Goal: Feedback & Contribution: Submit feedback/report problem

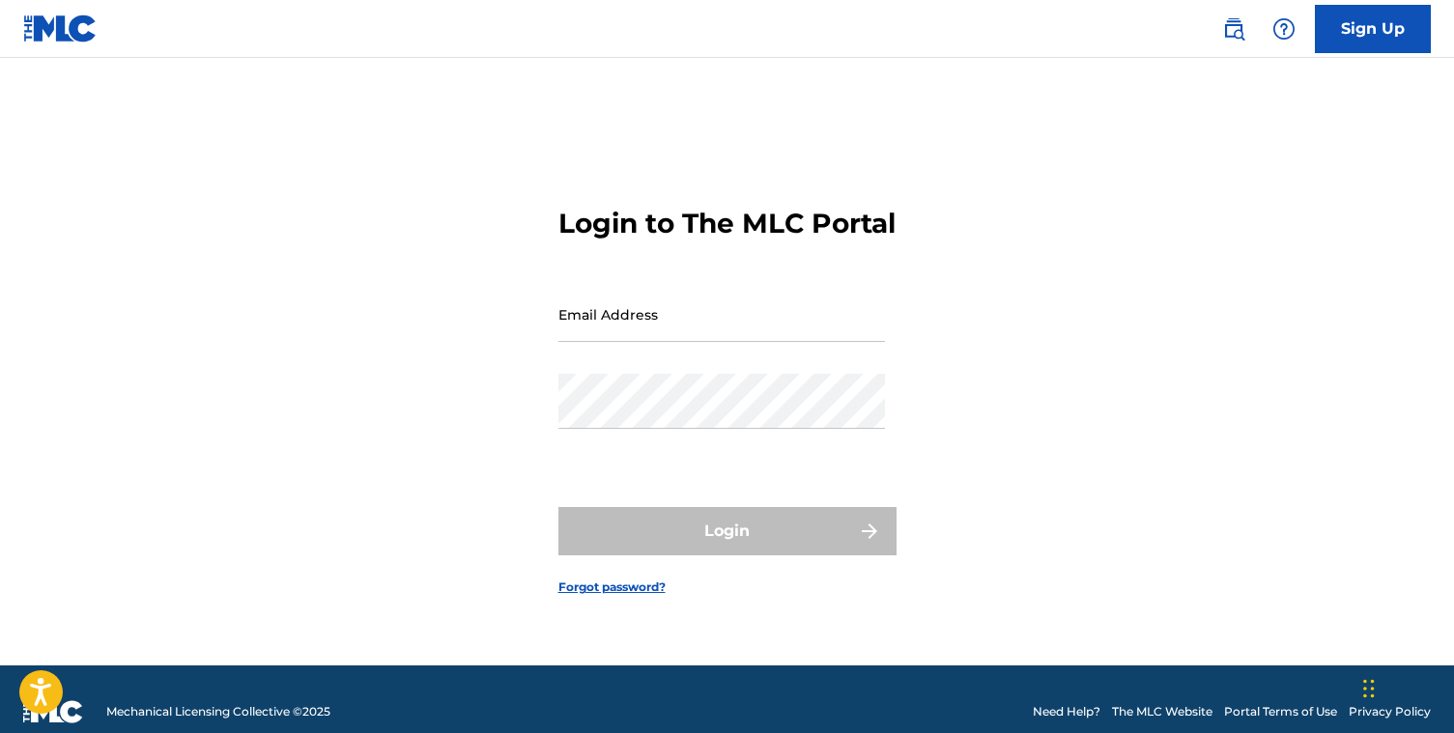
click at [666, 342] on input "Email Address" at bounding box center [721, 314] width 327 height 55
type input "[EMAIL_ADDRESS][DOMAIN_NAME]"
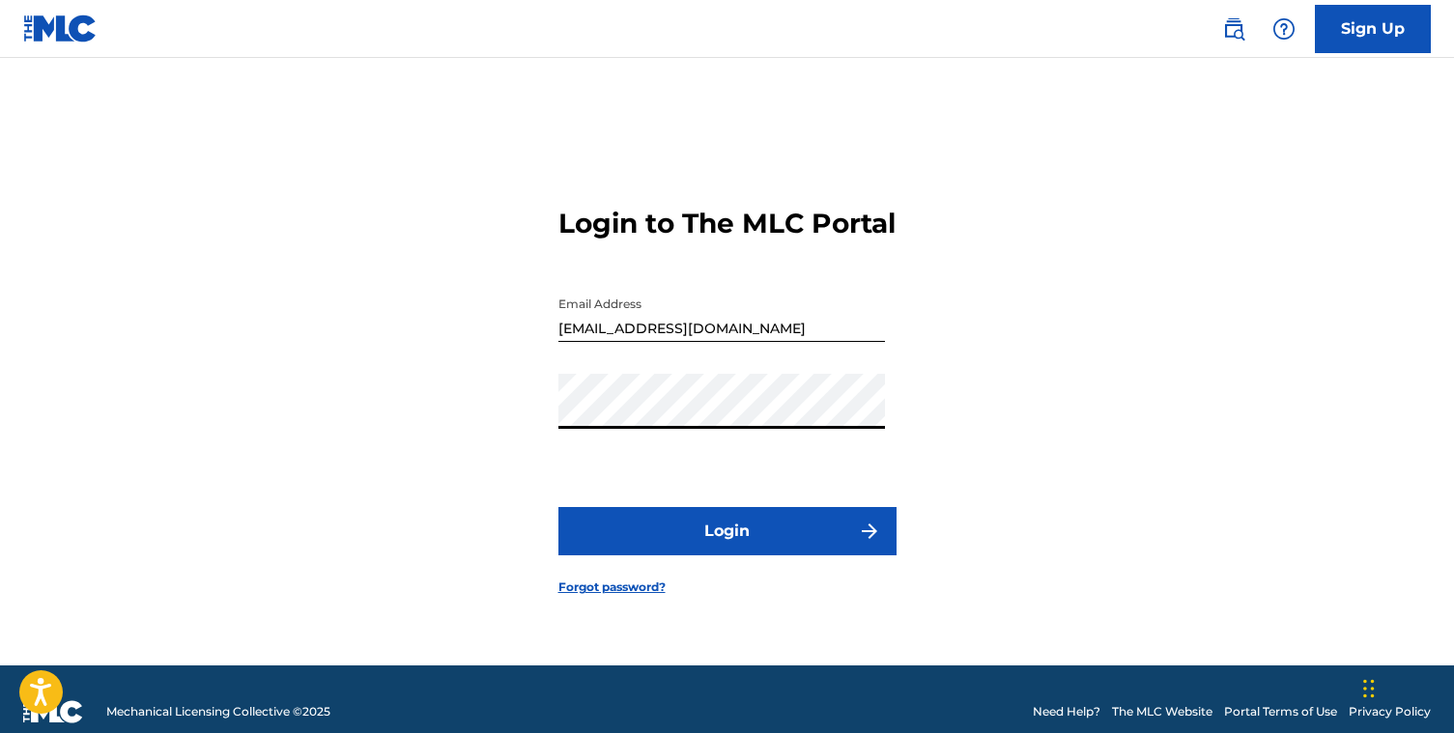
click at [665, 536] on button "Login" at bounding box center [727, 531] width 338 height 48
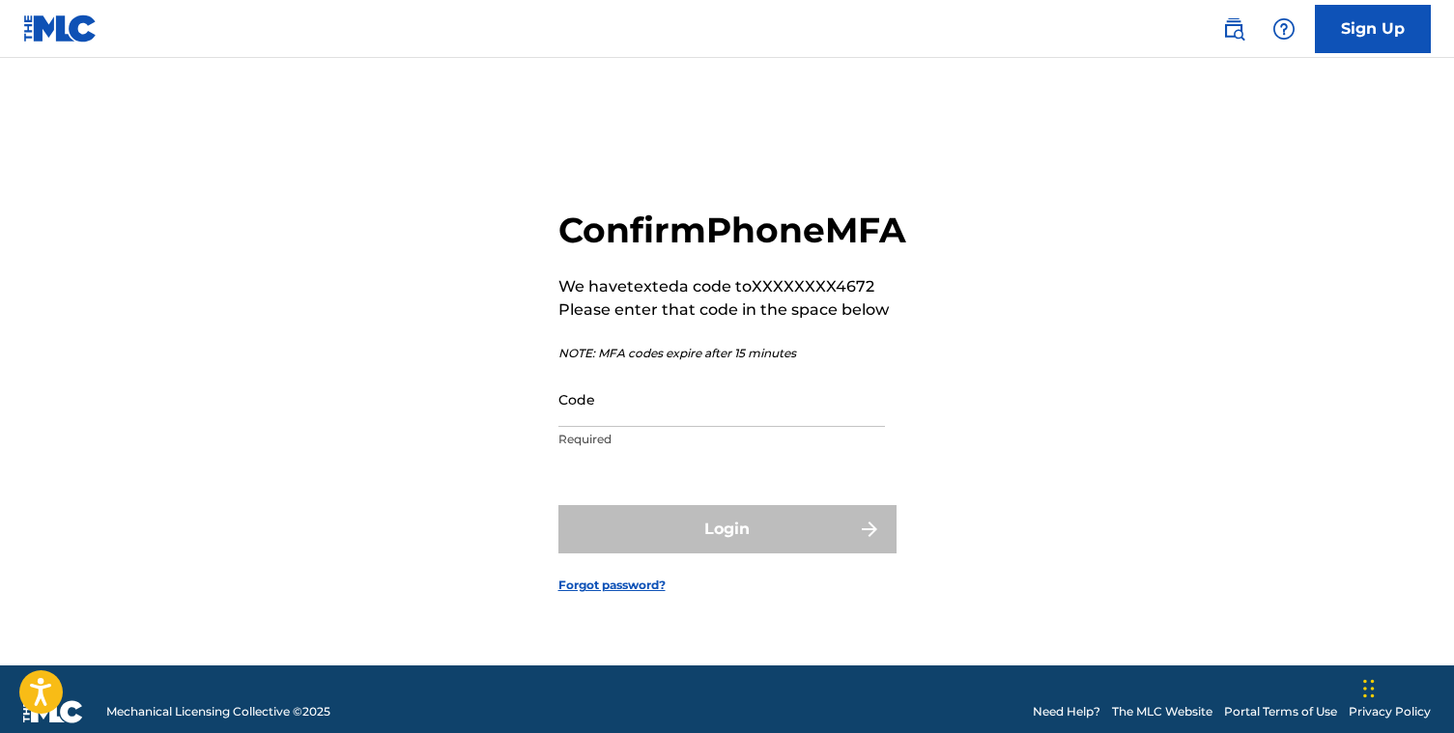
click at [596, 410] on input "Code" at bounding box center [721, 399] width 327 height 55
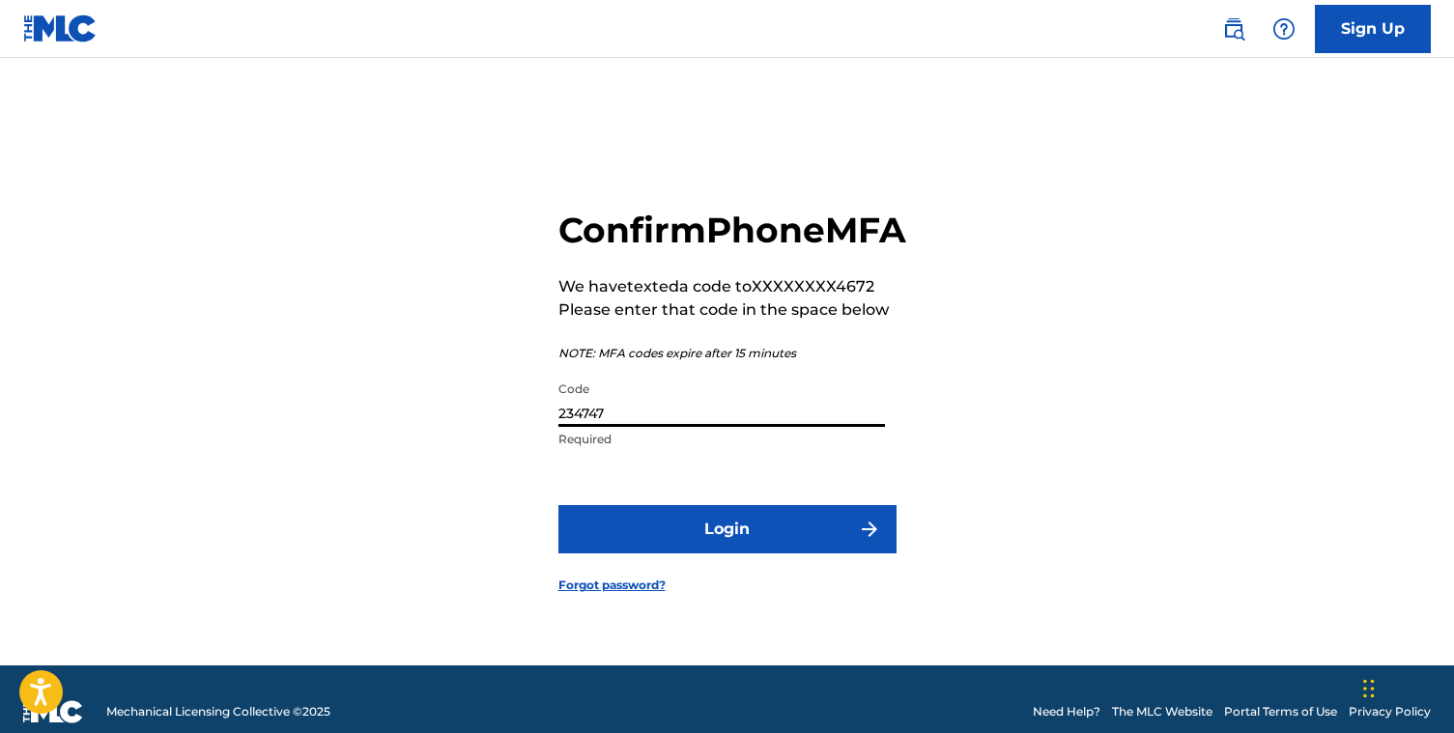
type input "234747"
click at [724, 536] on button "Login" at bounding box center [727, 529] width 338 height 48
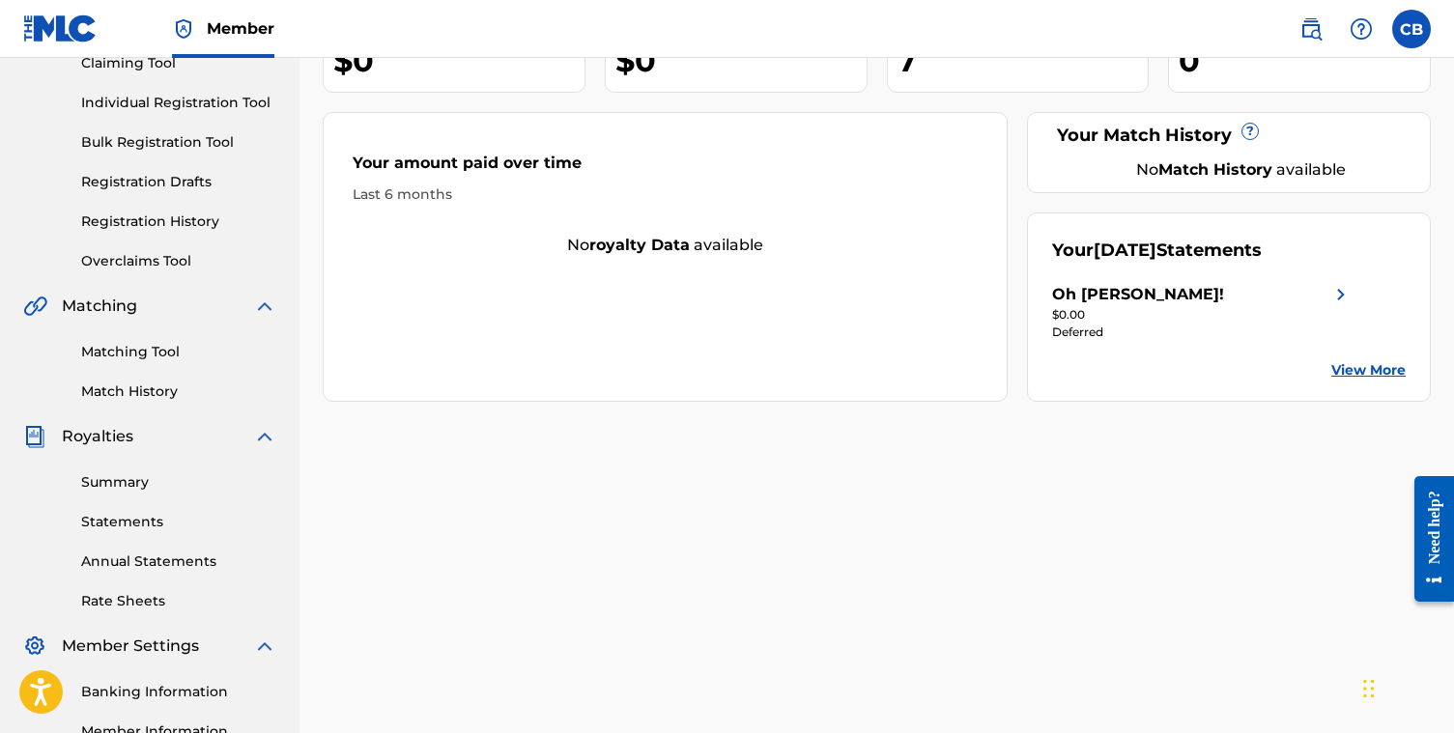
scroll to position [225, 0]
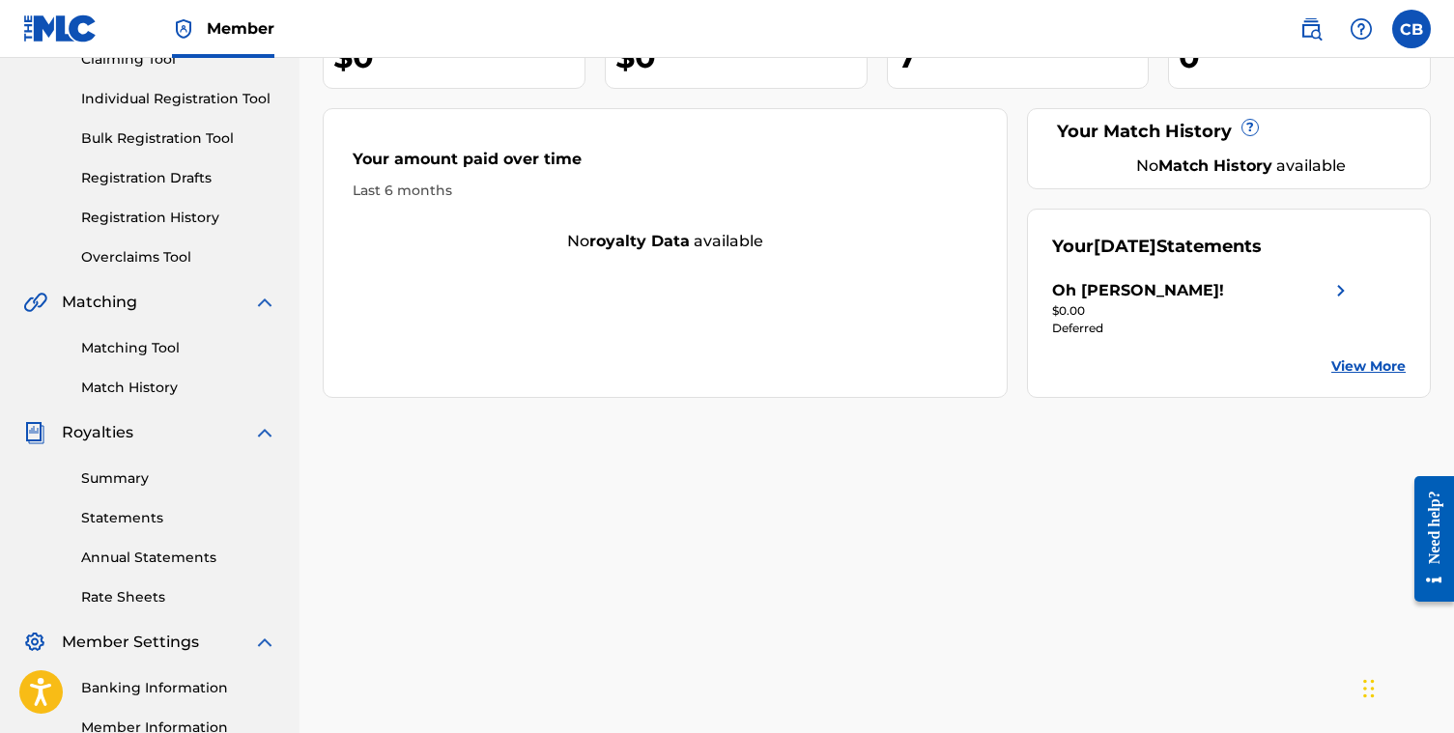
click at [122, 473] on link "Summary" at bounding box center [178, 479] width 195 height 20
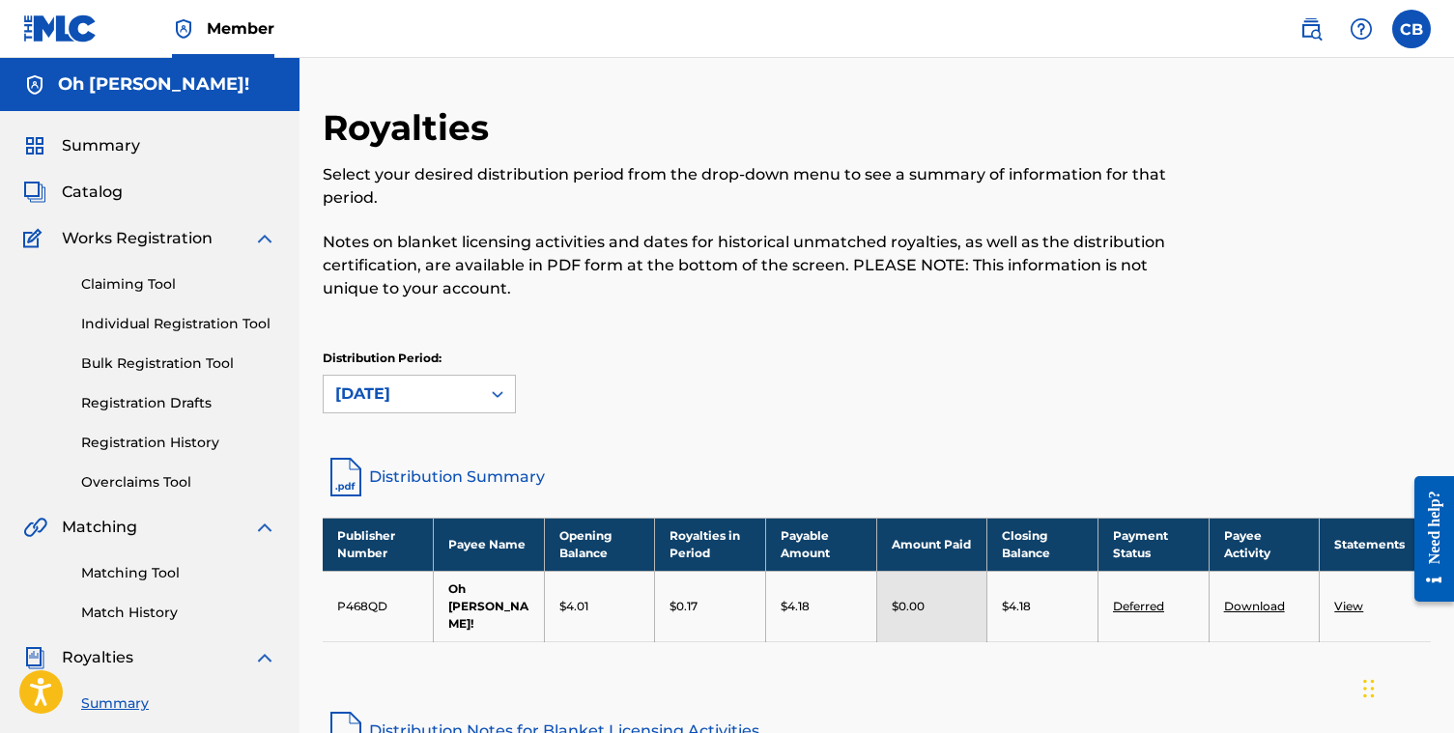
click at [1151, 599] on link "Deferred" at bounding box center [1138, 606] width 51 height 14
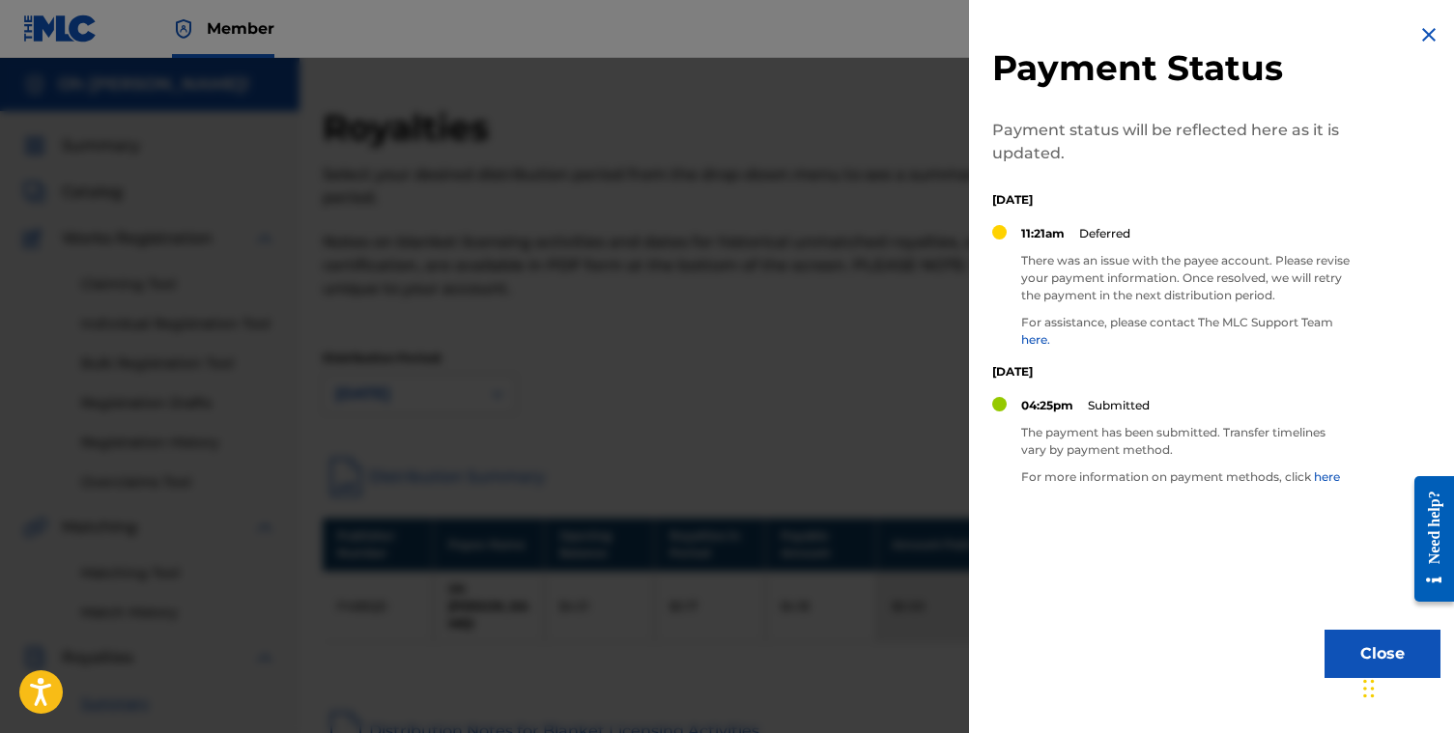
click at [1420, 34] on img at bounding box center [1428, 34] width 23 height 23
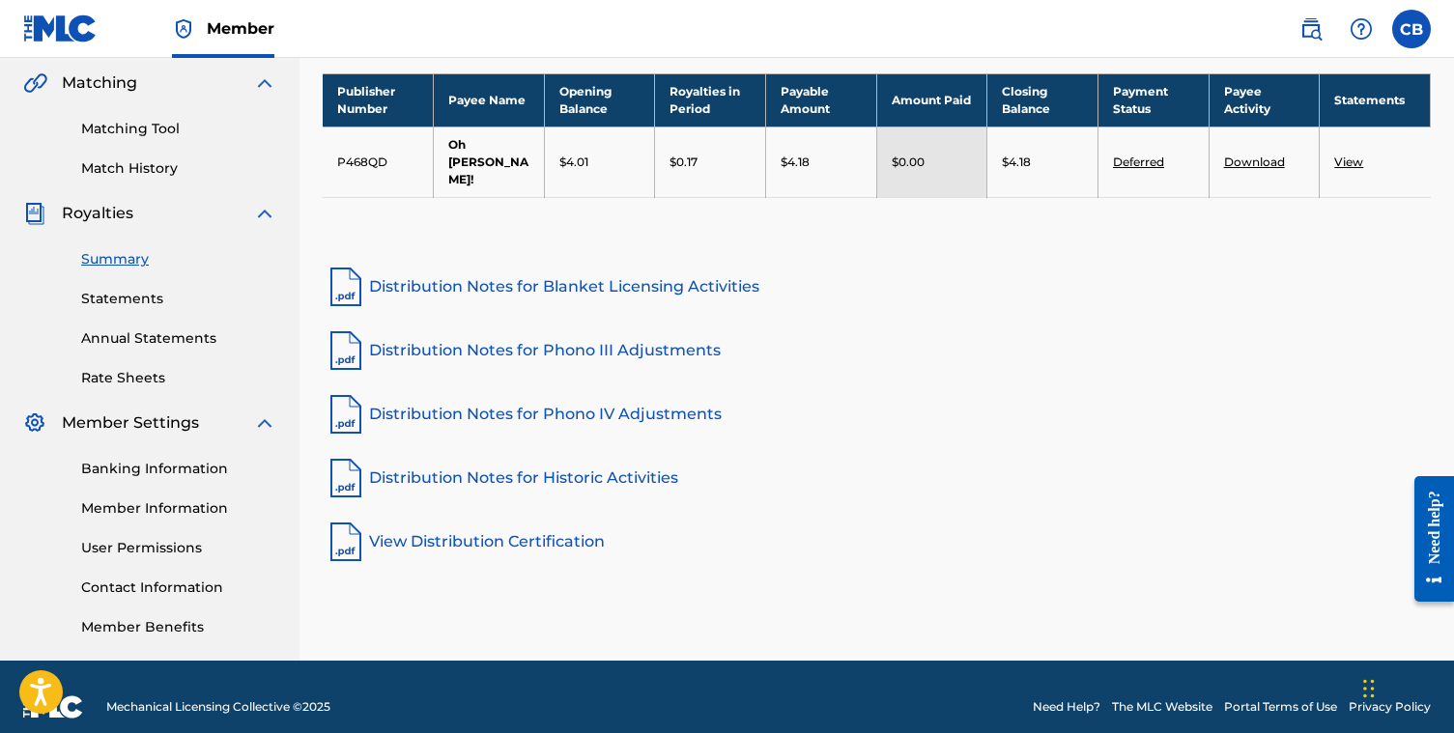
scroll to position [453, 0]
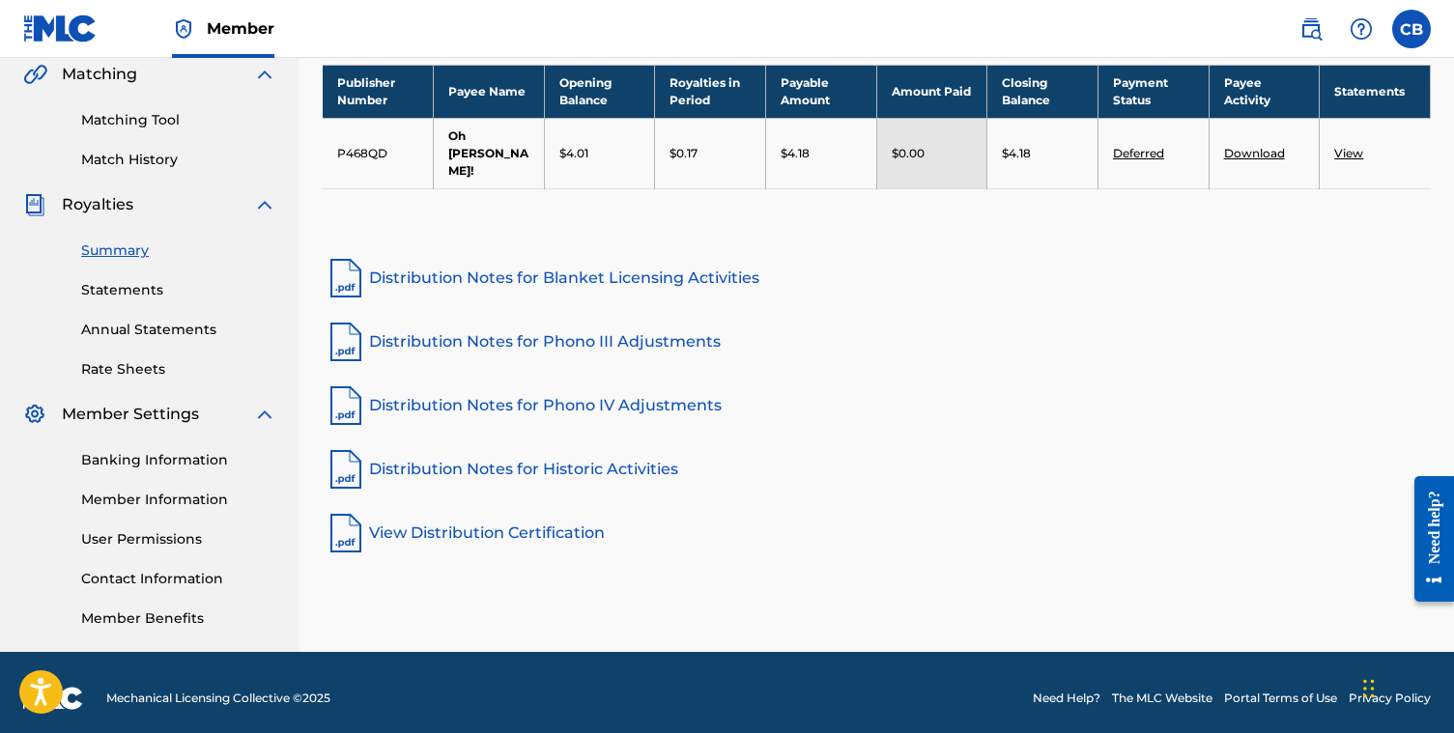
click at [174, 465] on link "Banking Information" at bounding box center [178, 460] width 195 height 20
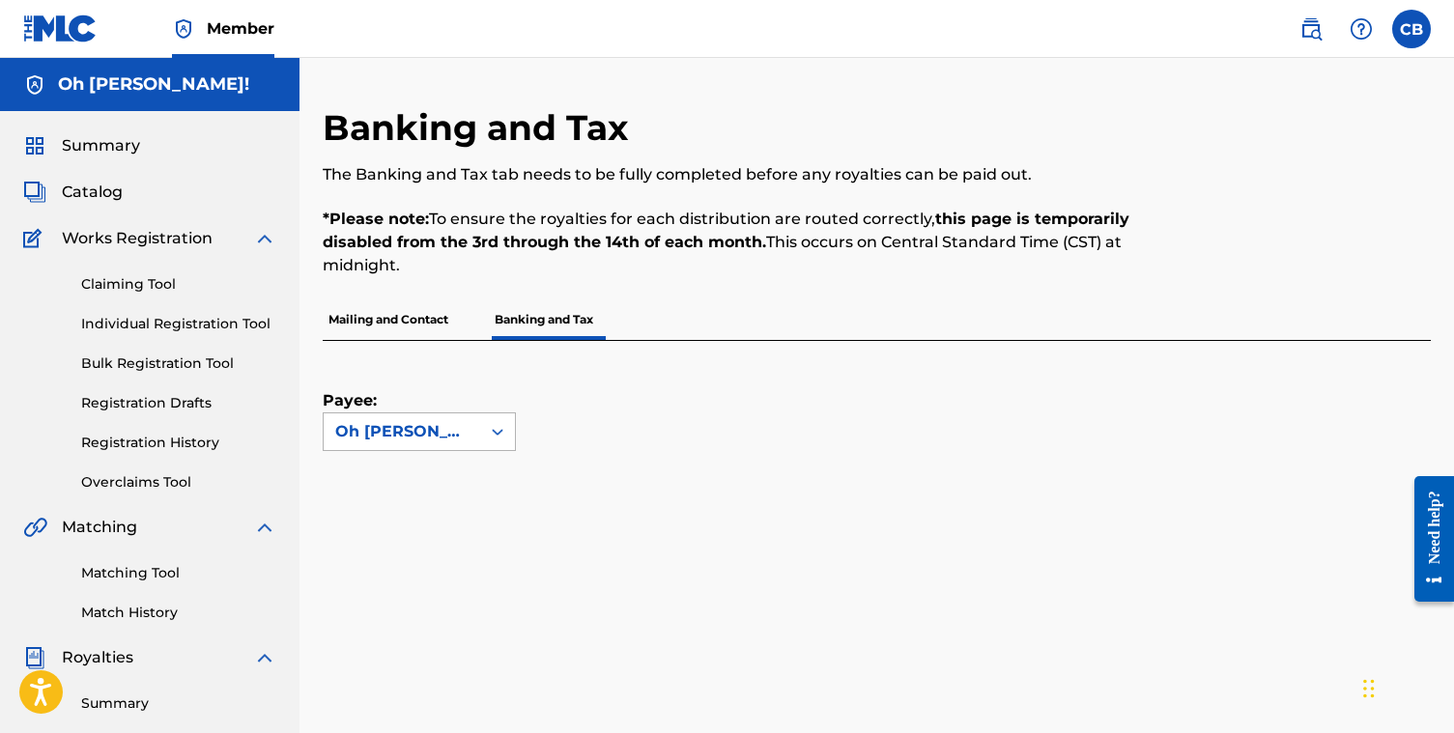
click at [459, 431] on div "Oh [PERSON_NAME]!" at bounding box center [401, 431] width 133 height 23
click at [522, 381] on div "Payee: Oh [PERSON_NAME]!" at bounding box center [854, 396] width 1062 height 110
click at [93, 191] on span "Catalog" at bounding box center [92, 192] width 61 height 23
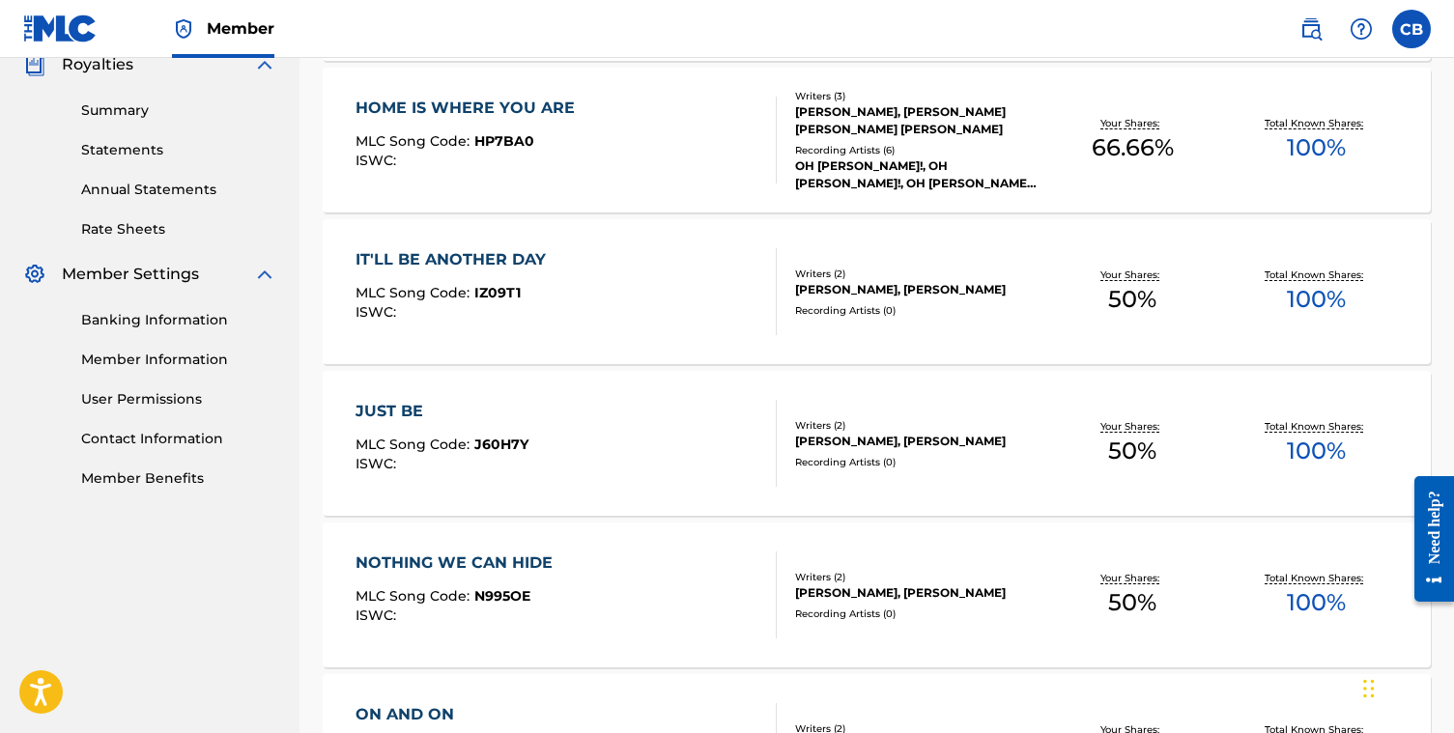
scroll to position [594, 0]
click at [715, 446] on div "JUST BE MLC Song Code : J60H7Y ISWC :" at bounding box center [565, 442] width 421 height 87
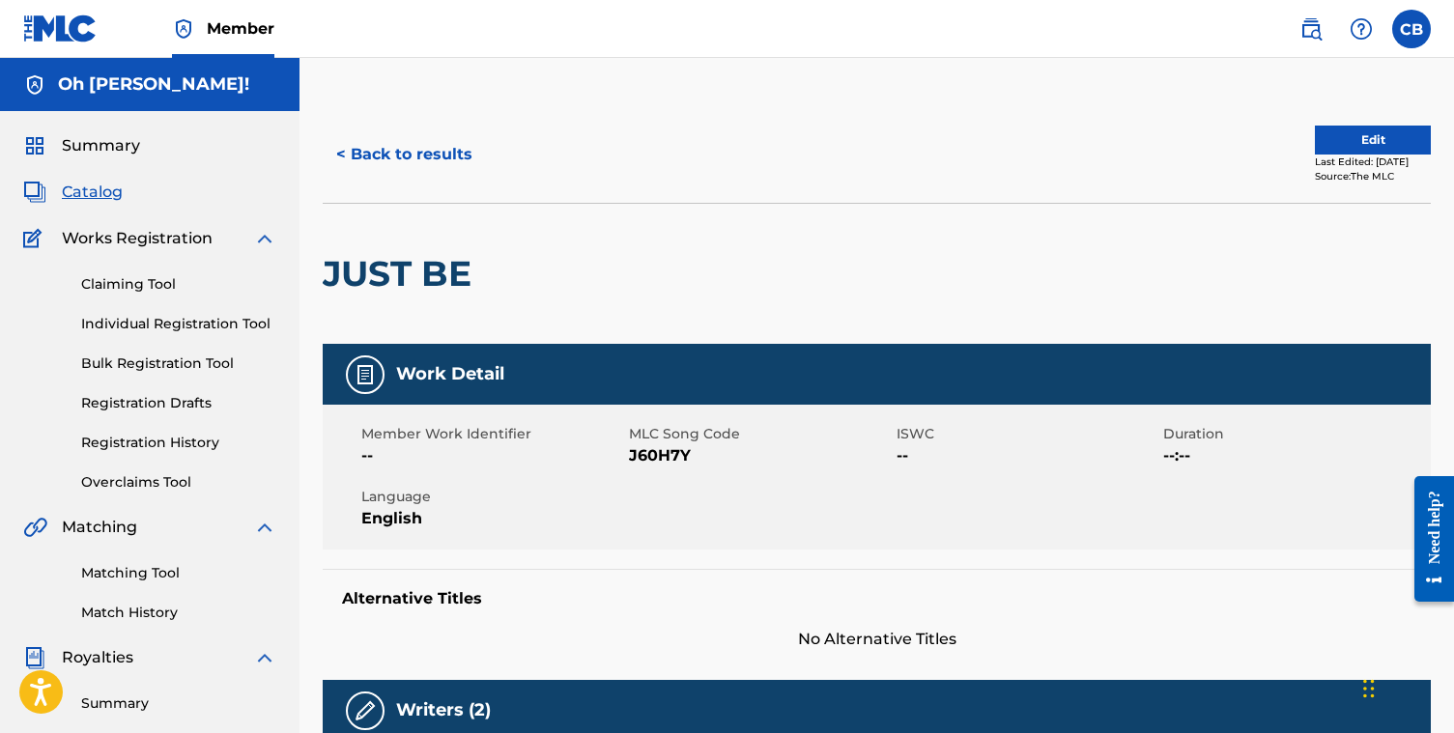
click at [366, 154] on button "< Back to results" at bounding box center [404, 154] width 163 height 48
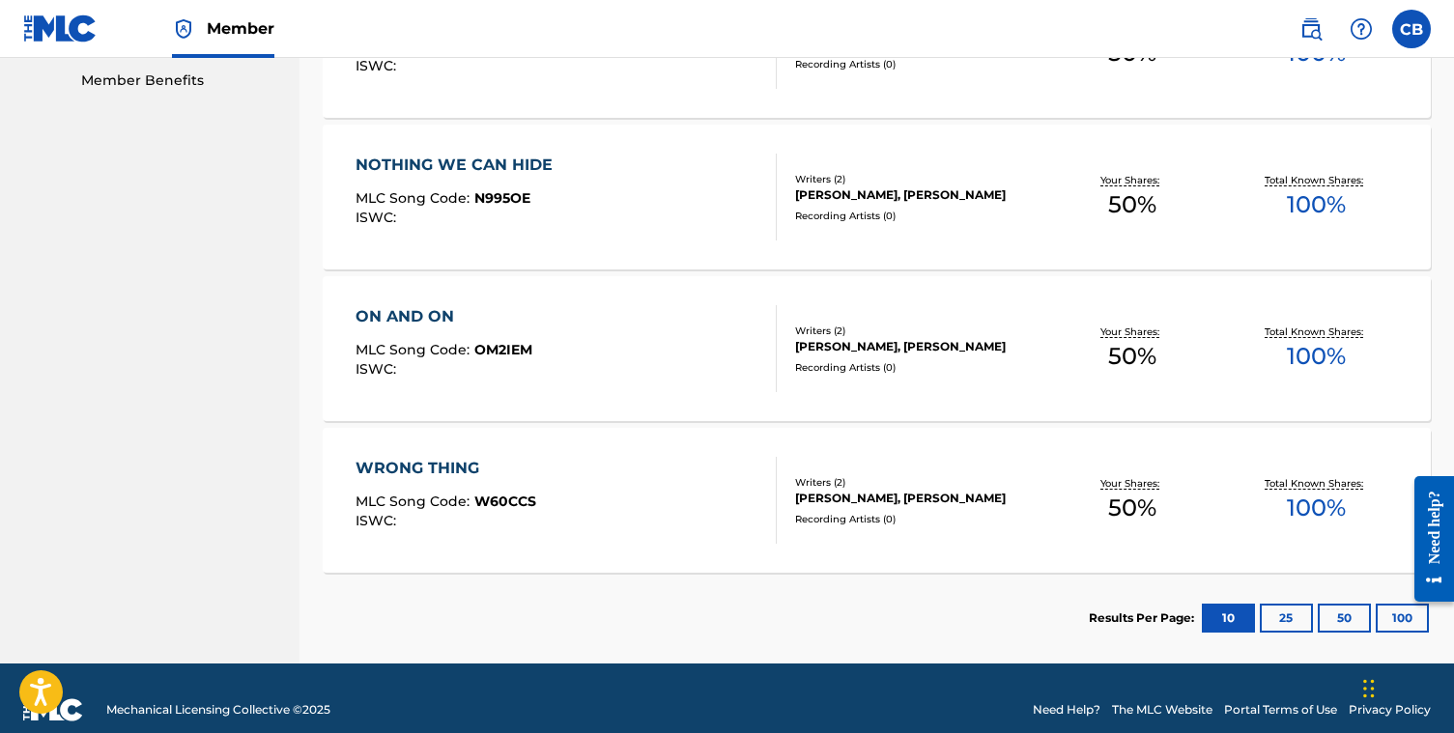
scroll to position [1014, 0]
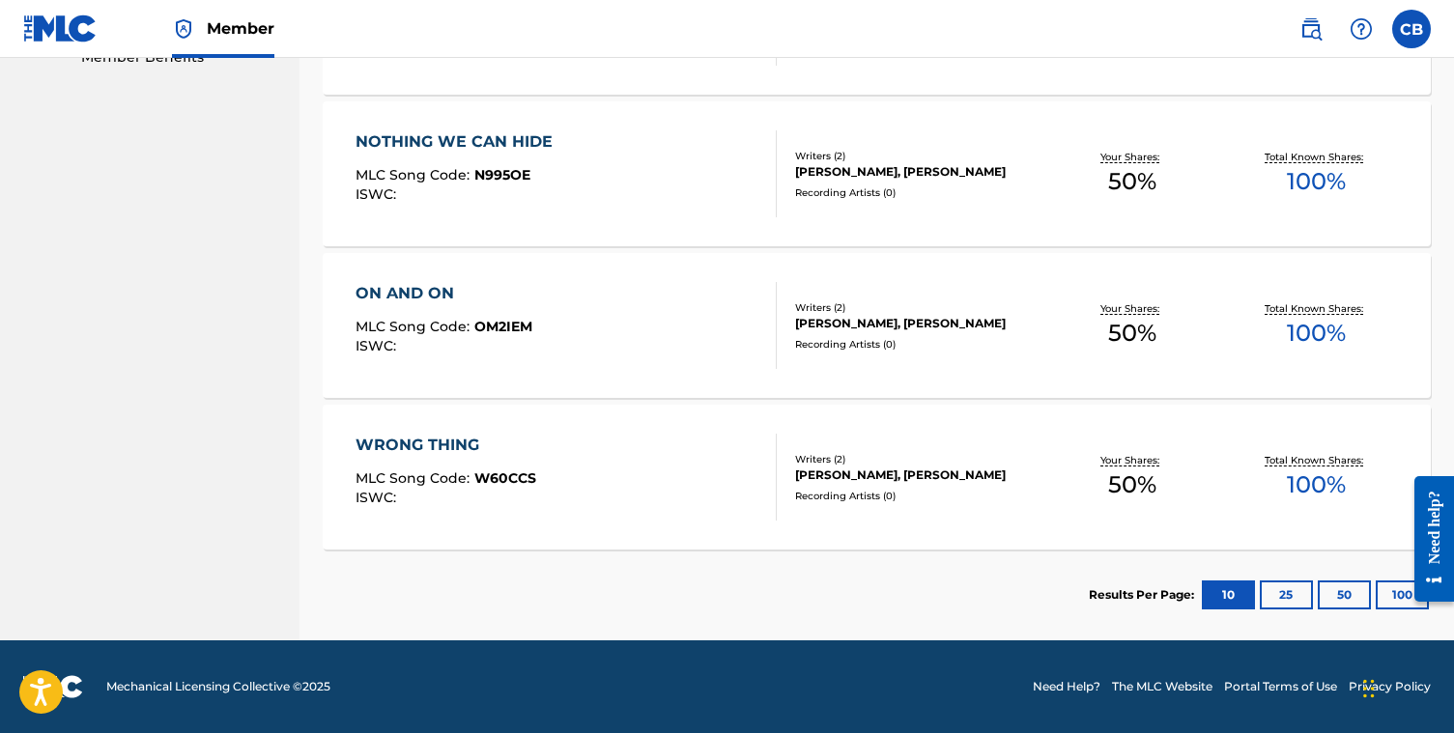
click at [540, 341] on div "ON AND ON MLC Song Code : OM2IEM ISWC :" at bounding box center [565, 325] width 421 height 87
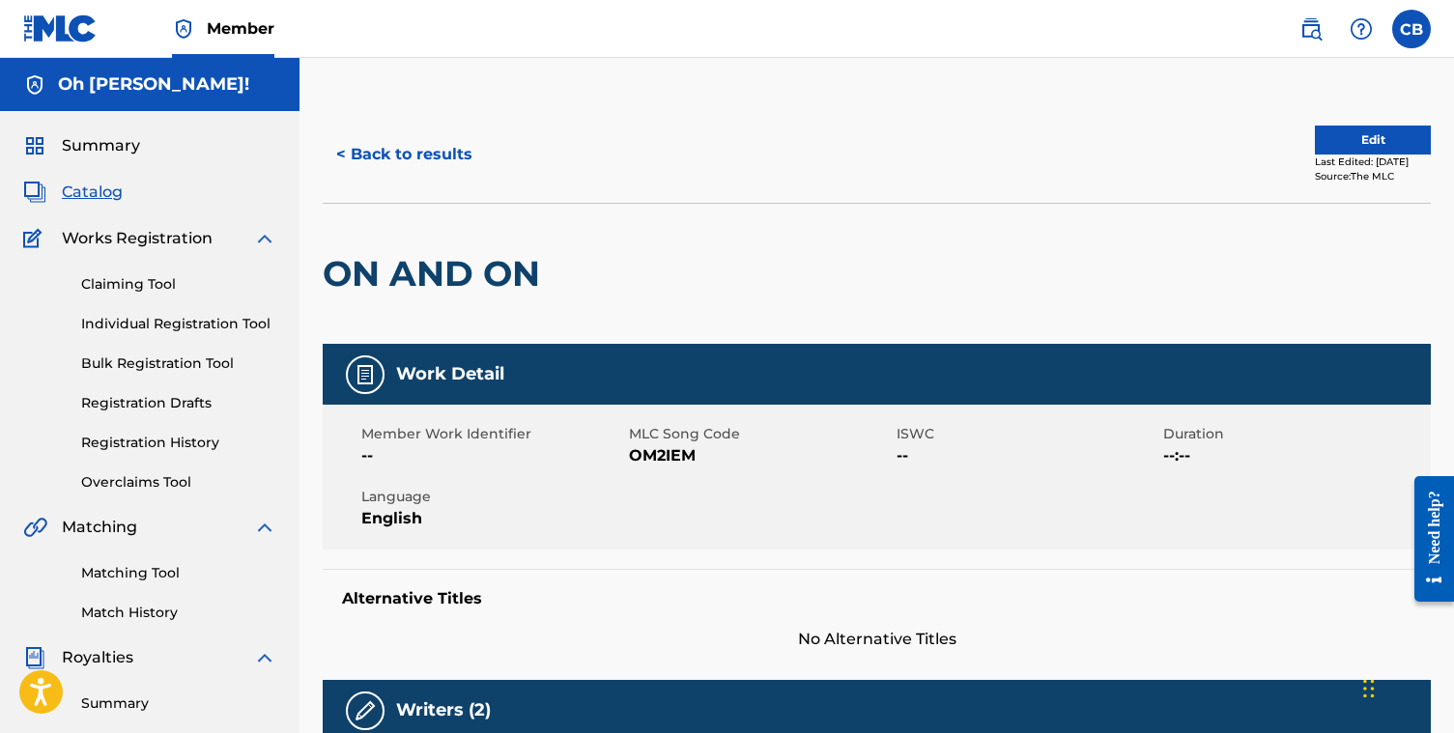
click at [79, 152] on span "Summary" at bounding box center [101, 145] width 78 height 23
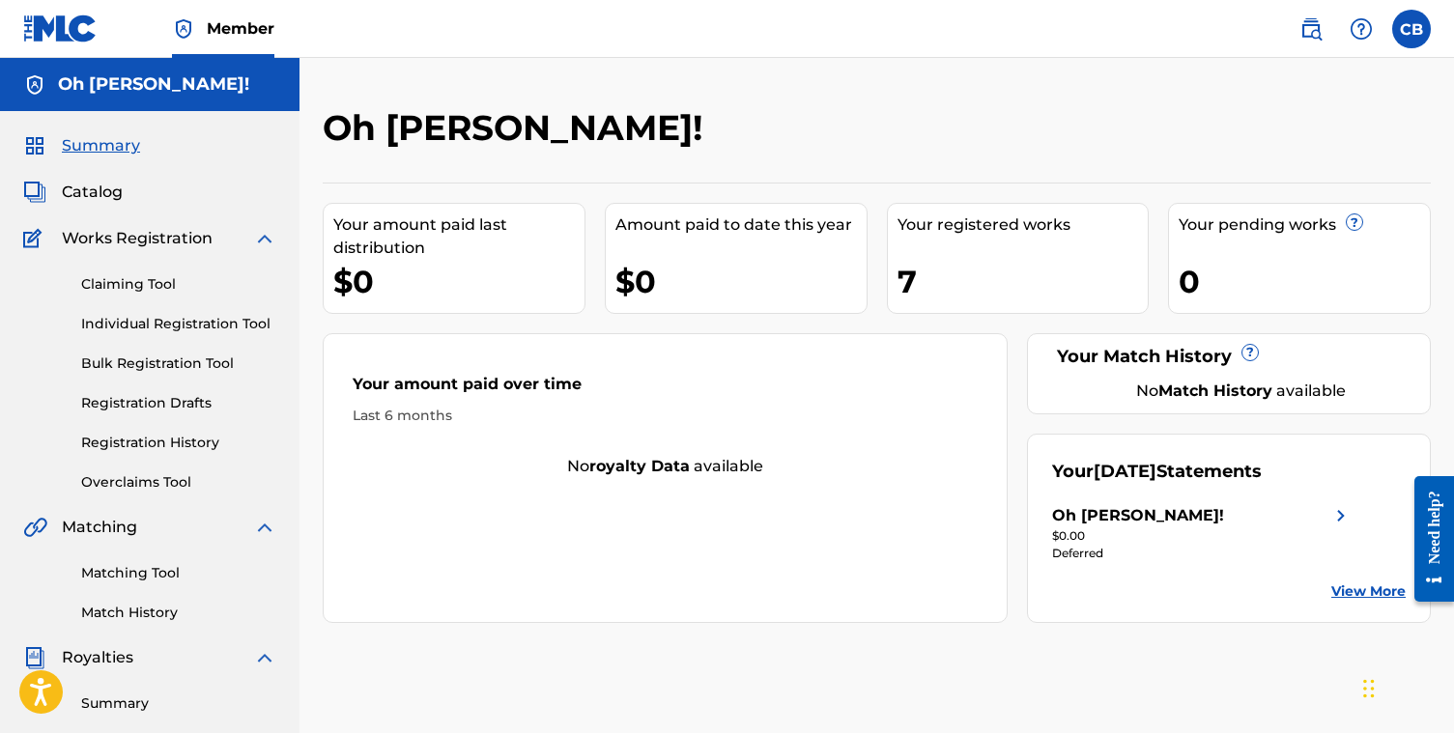
click at [1404, 44] on label at bounding box center [1411, 29] width 39 height 39
click at [1411, 29] on input "[PERSON_NAME] Bader [EMAIL_ADDRESS][DOMAIN_NAME] Notification Preferences Profi…" at bounding box center [1411, 29] width 0 height 0
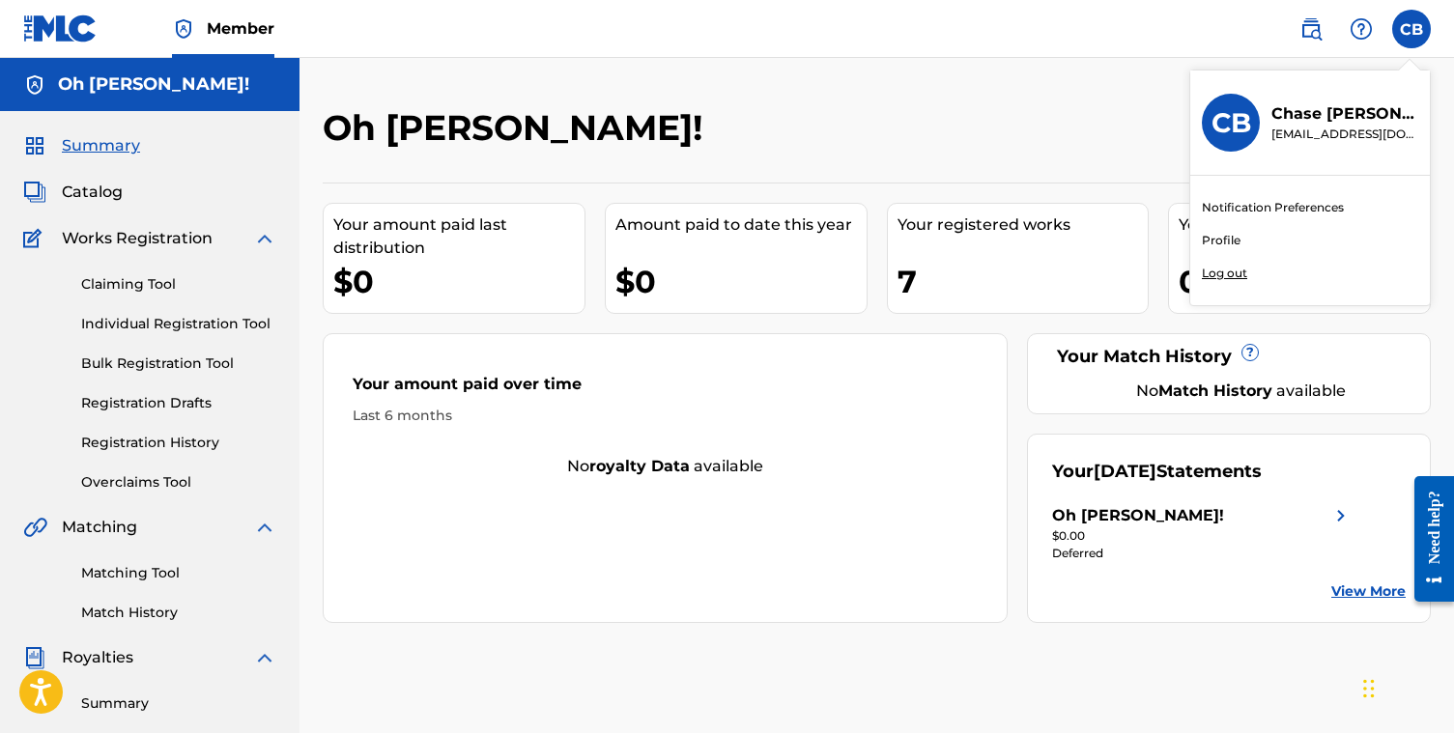
click at [1232, 239] on link "Profile" at bounding box center [1221, 240] width 39 height 17
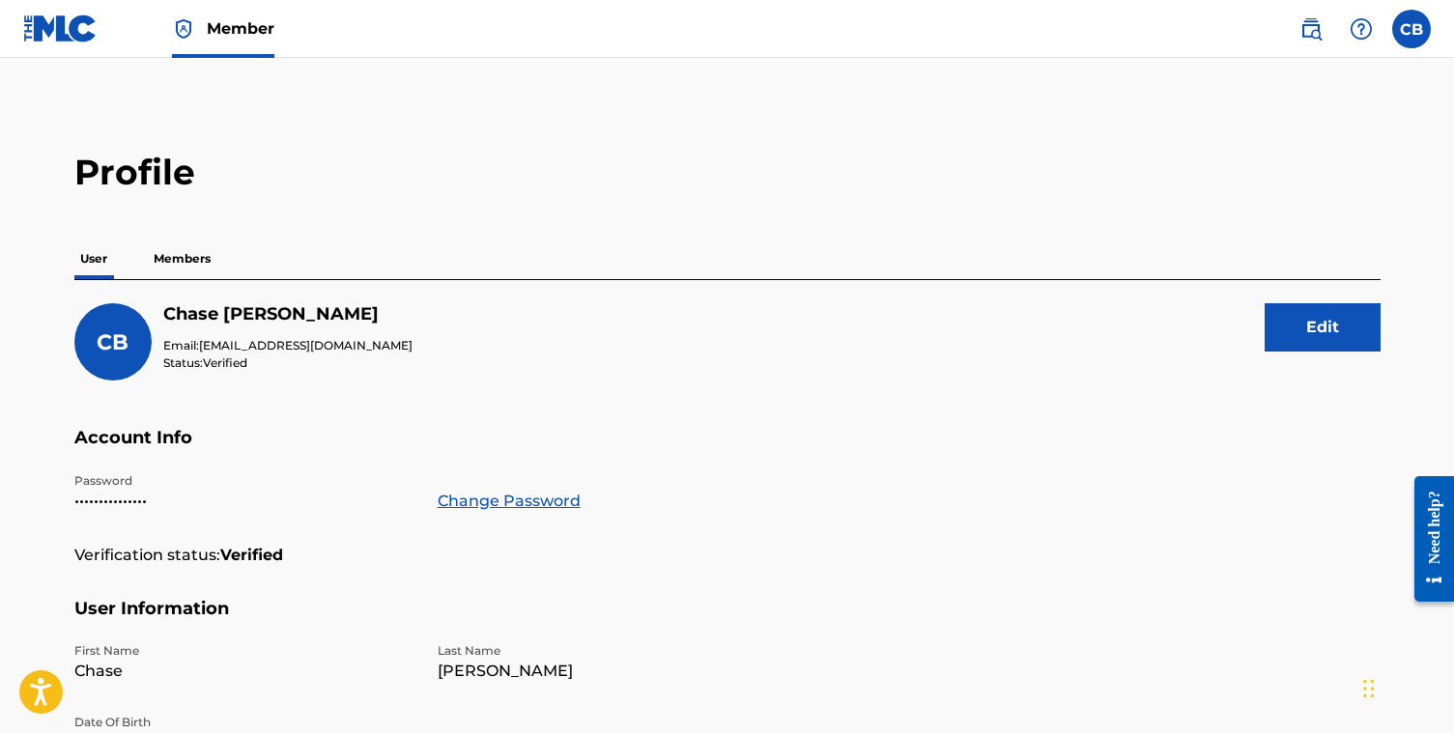
click at [1296, 303] on button "Edit" at bounding box center [1322, 327] width 116 height 48
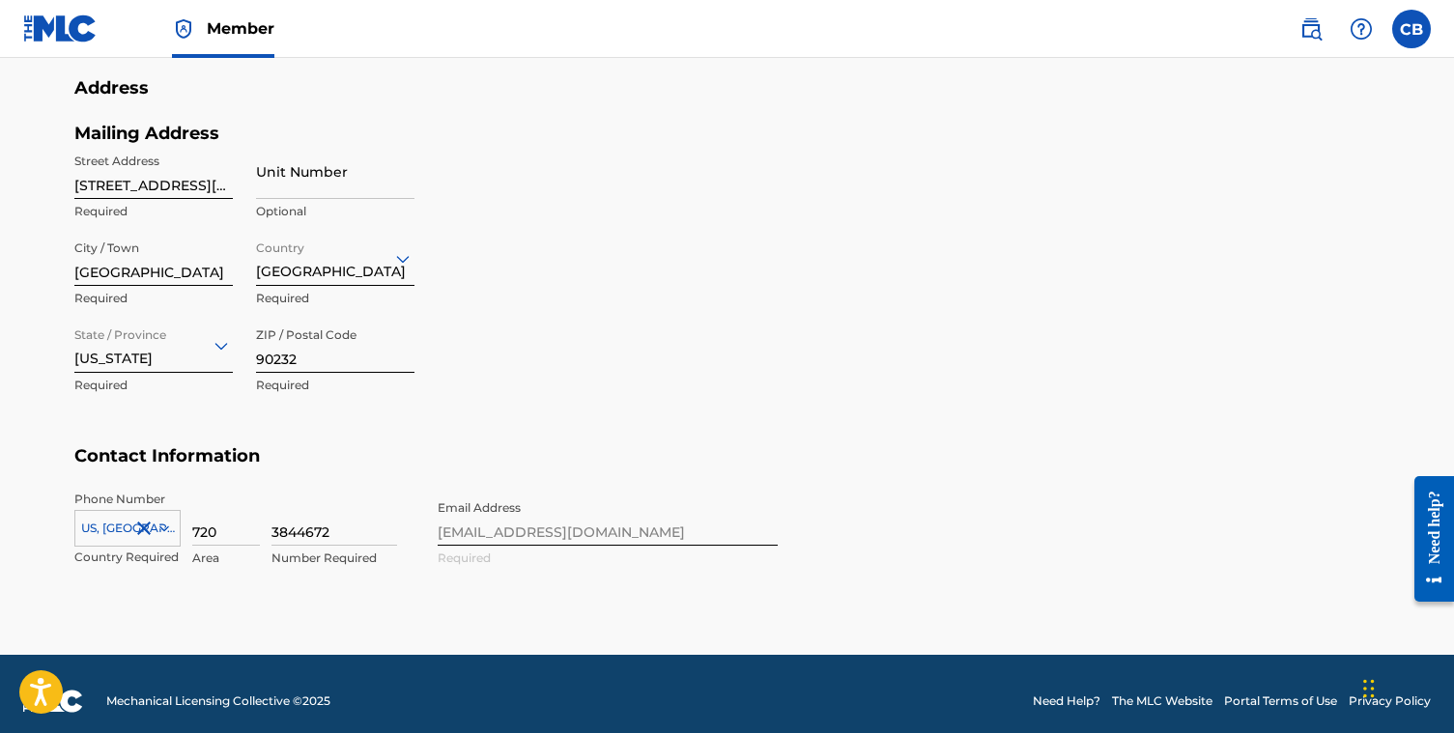
scroll to position [814, 0]
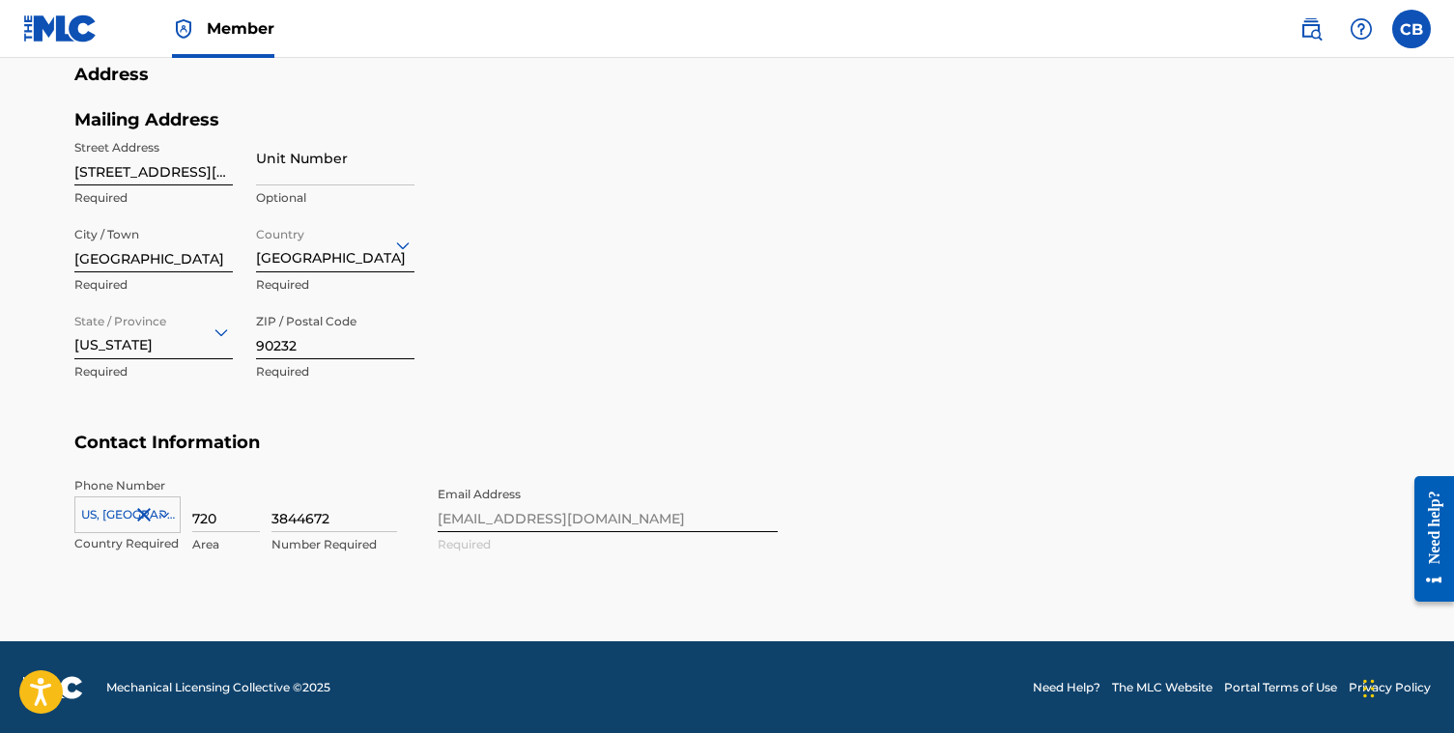
click at [491, 516] on div "Phone Number [GEOGRAPHIC_DATA], [GEOGRAPHIC_DATA] +1 Country Required 720 Area …" at bounding box center [425, 536] width 703 height 118
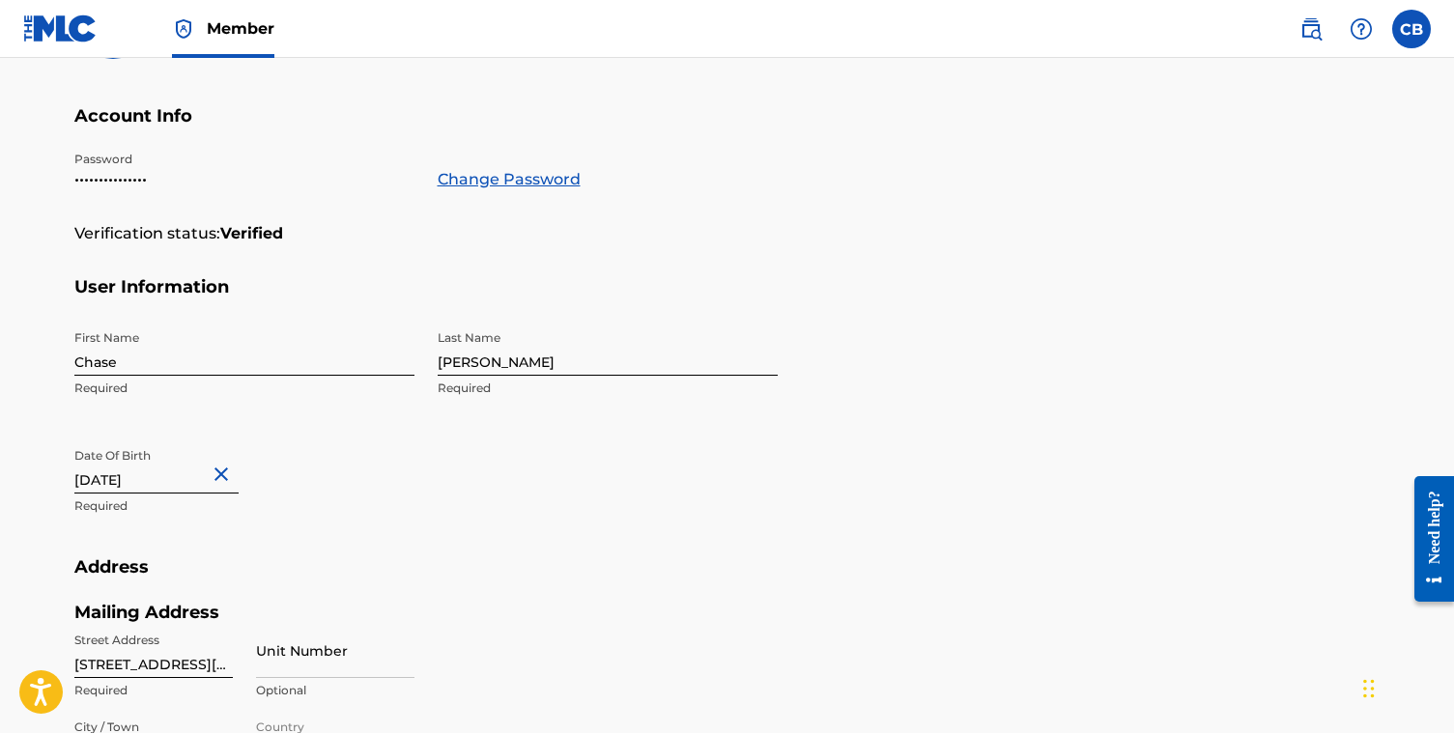
scroll to position [55, 0]
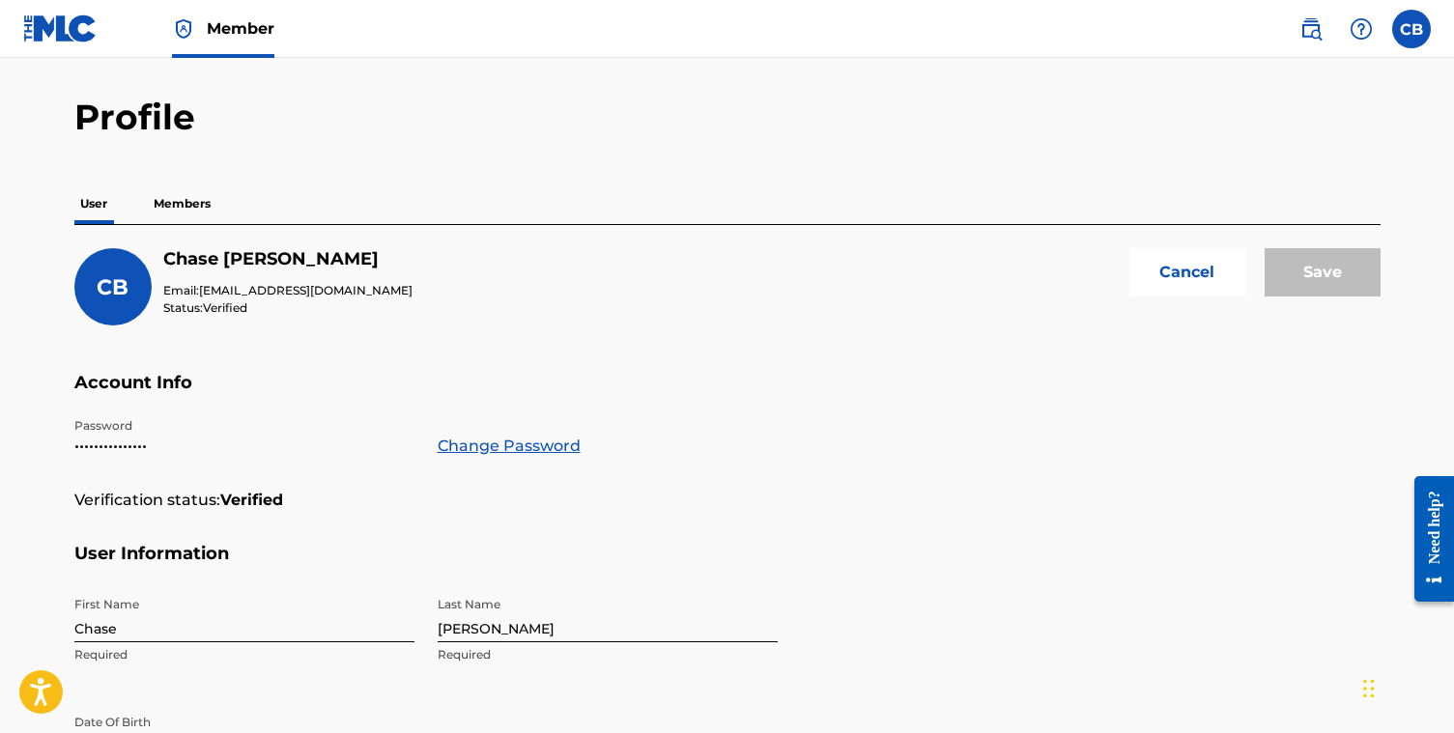
click at [177, 216] on p "Members" at bounding box center [182, 204] width 69 height 41
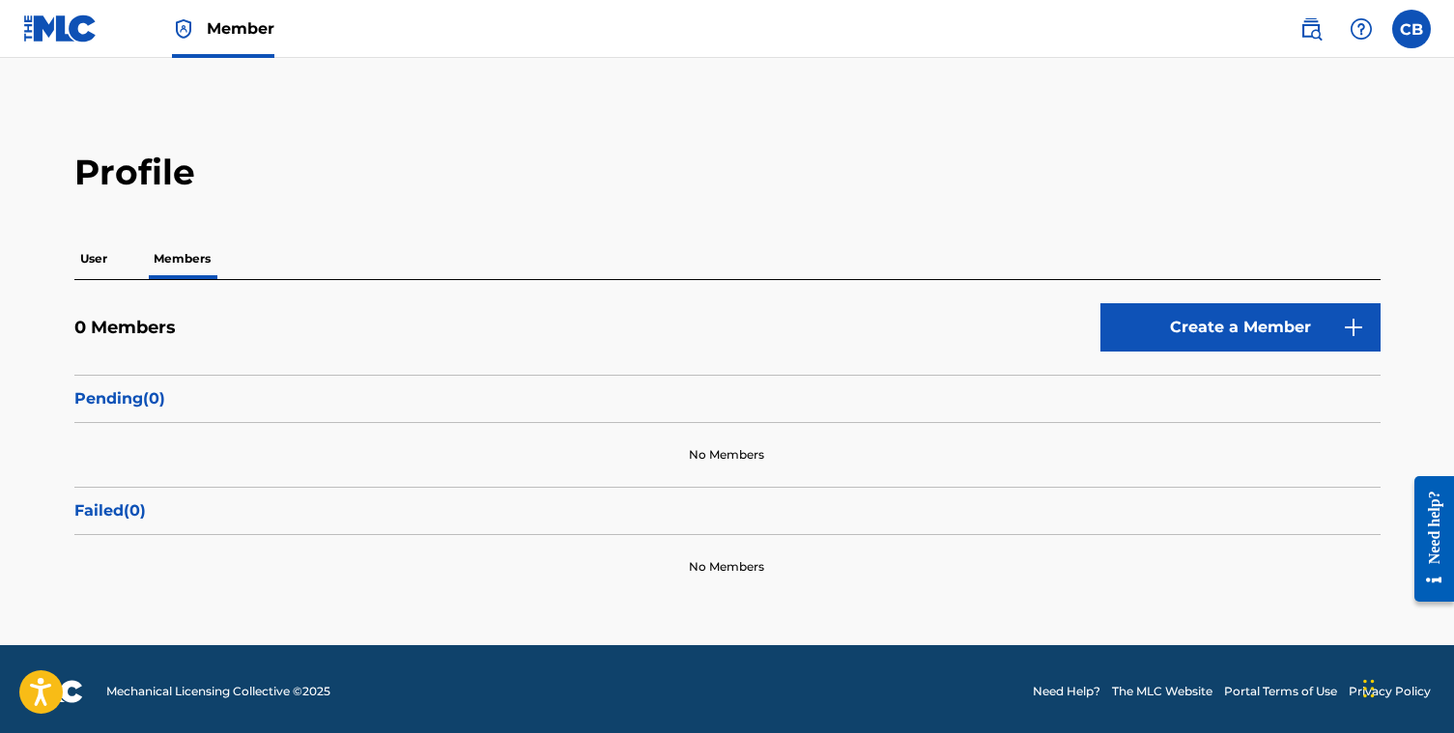
click at [101, 269] on p "User" at bounding box center [93, 259] width 39 height 41
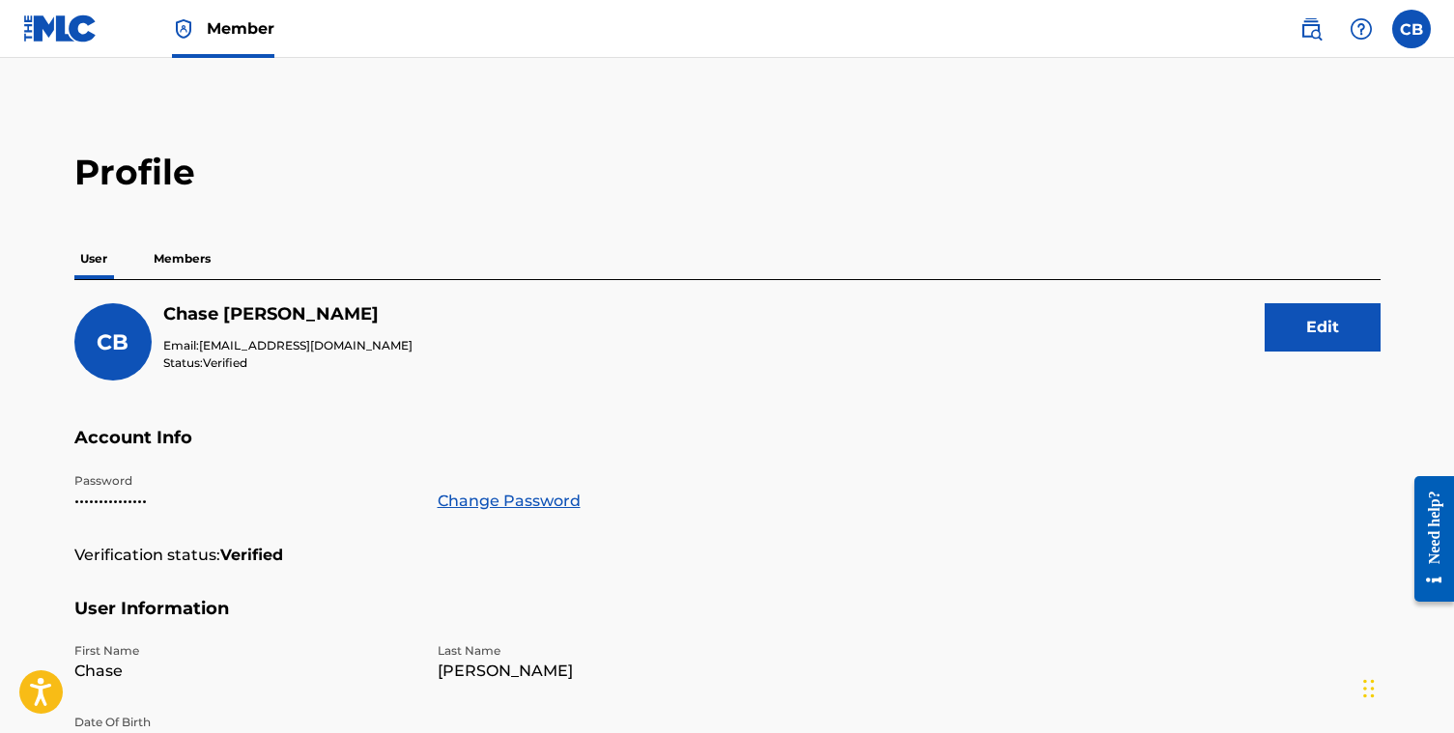
click at [1309, 24] on img at bounding box center [1310, 28] width 23 height 23
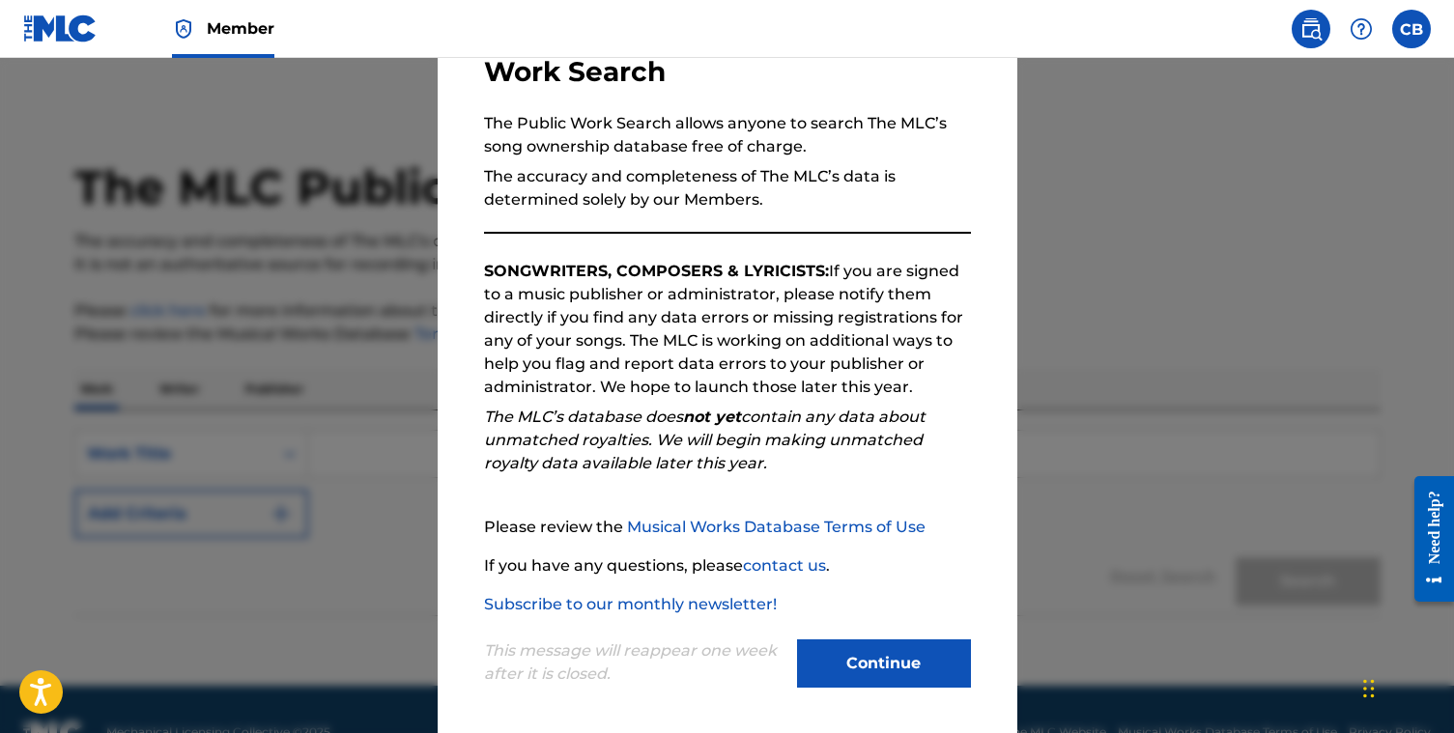
scroll to position [151, 0]
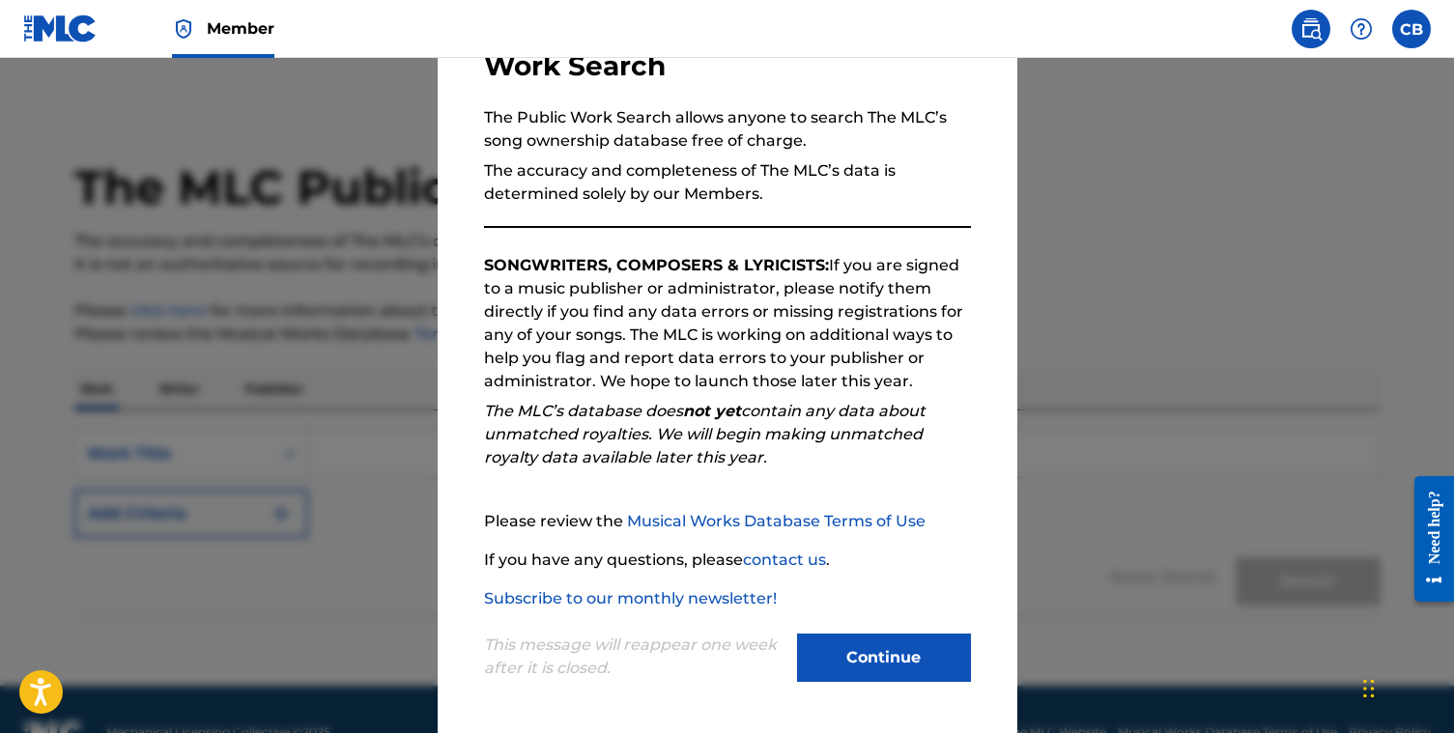
click at [1353, 27] on img at bounding box center [1360, 28] width 23 height 23
click at [1358, 28] on img at bounding box center [1360, 28] width 23 height 23
click at [879, 653] on button "Continue" at bounding box center [884, 658] width 174 height 48
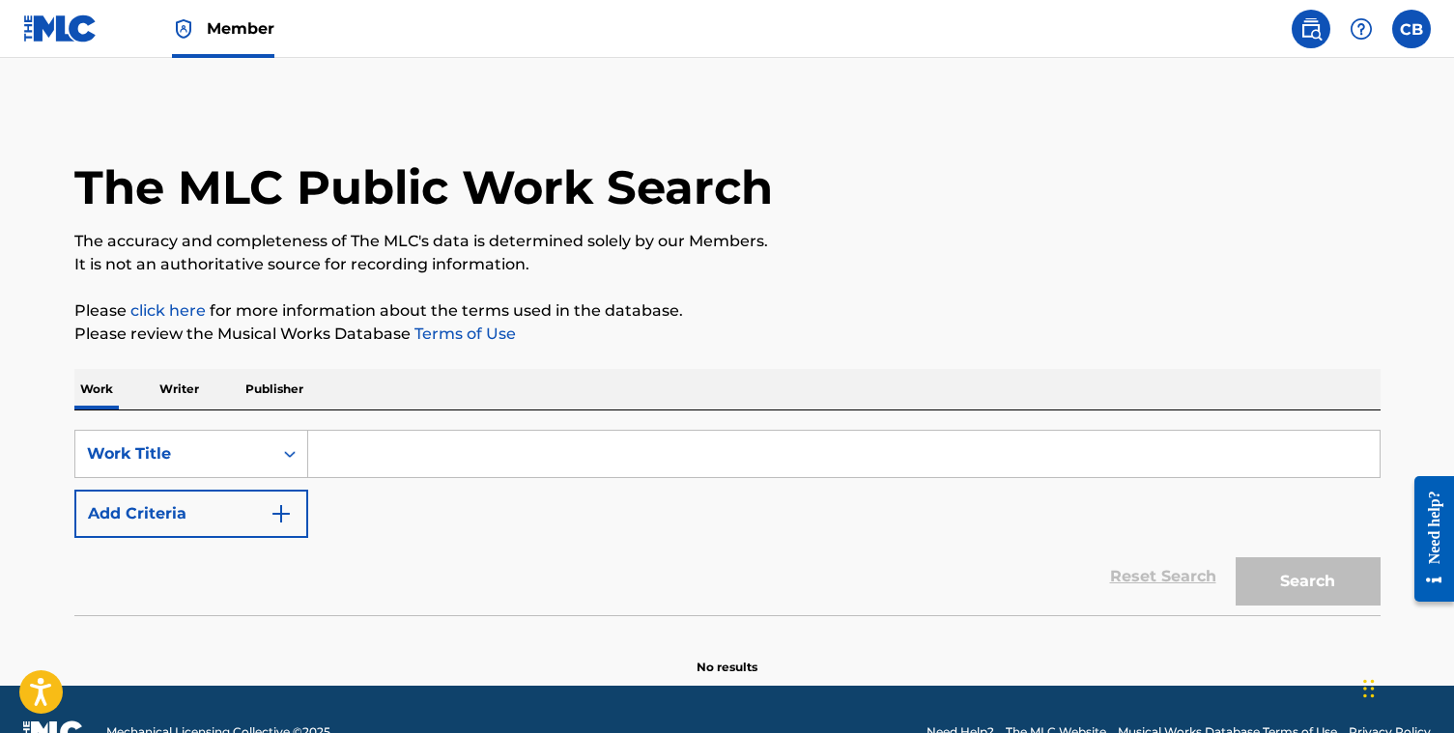
click at [1353, 31] on img at bounding box center [1360, 28] width 23 height 23
click at [1348, 84] on link "Contact us" at bounding box center [1361, 81] width 164 height 46
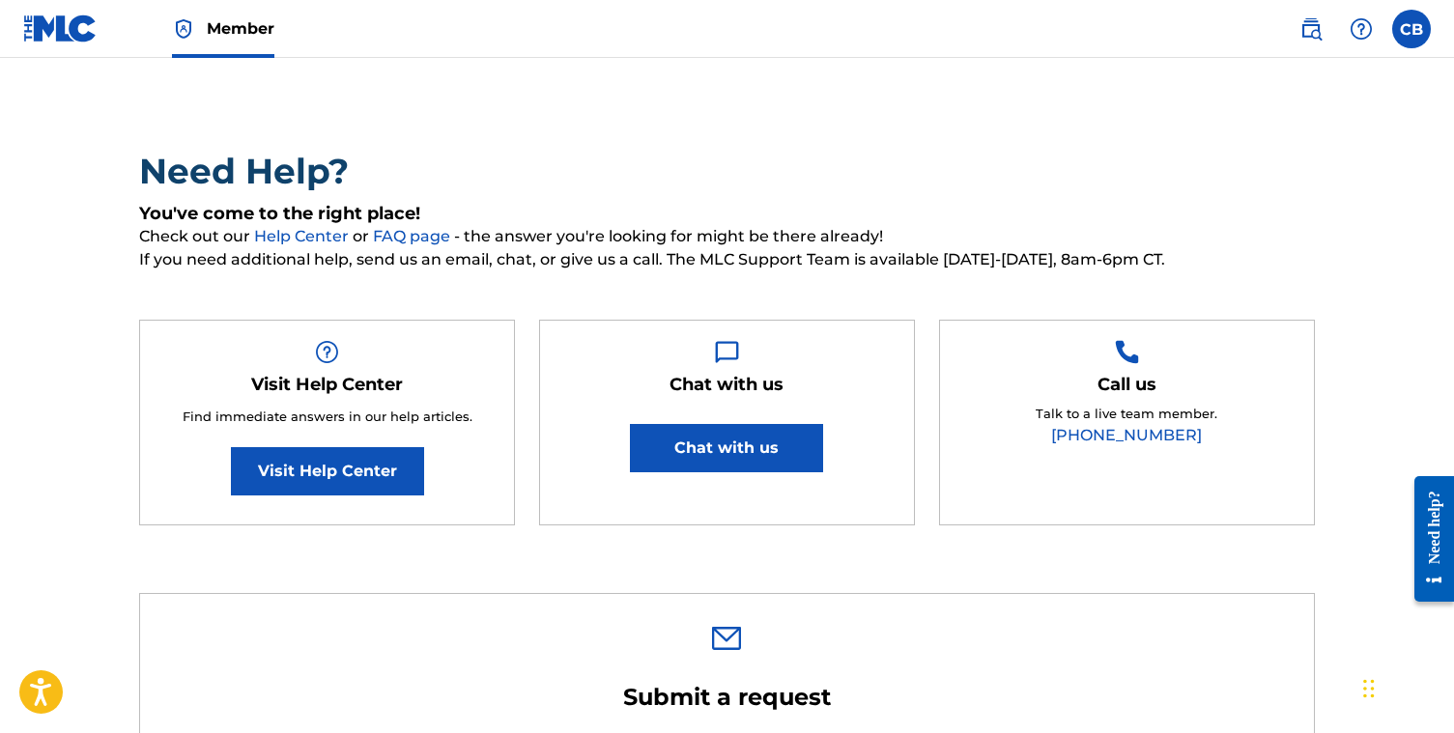
scroll to position [75, 0]
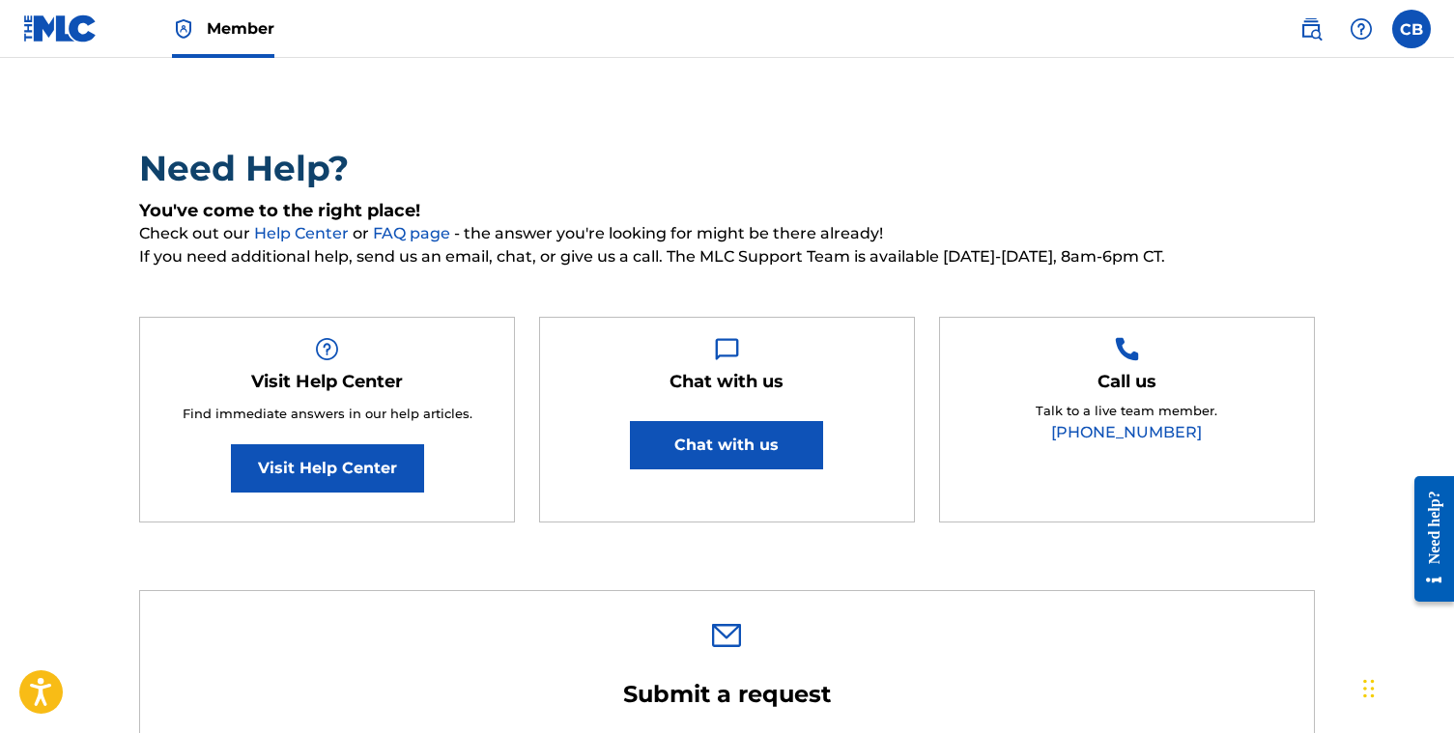
click at [375, 485] on link "Visit Help Center" at bounding box center [327, 468] width 193 height 48
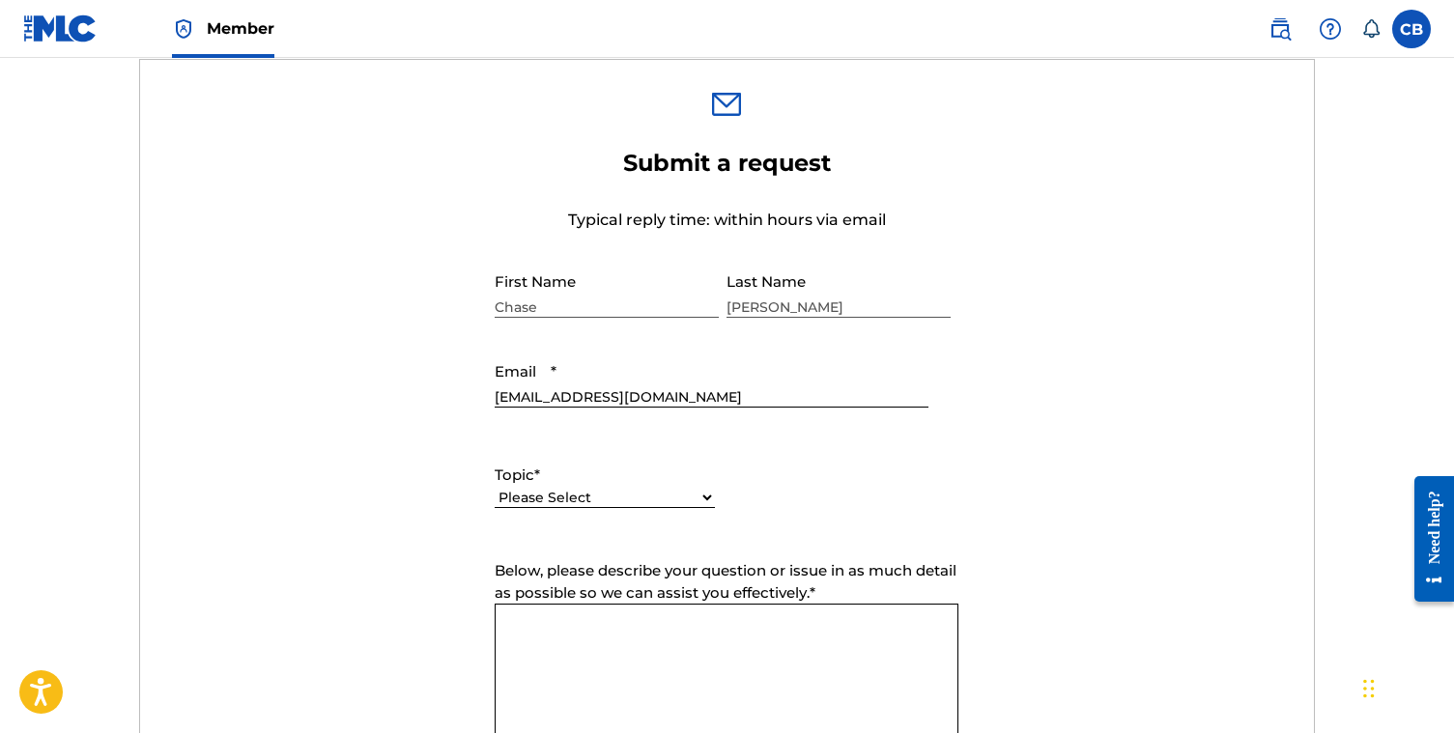
scroll to position [738, 0]
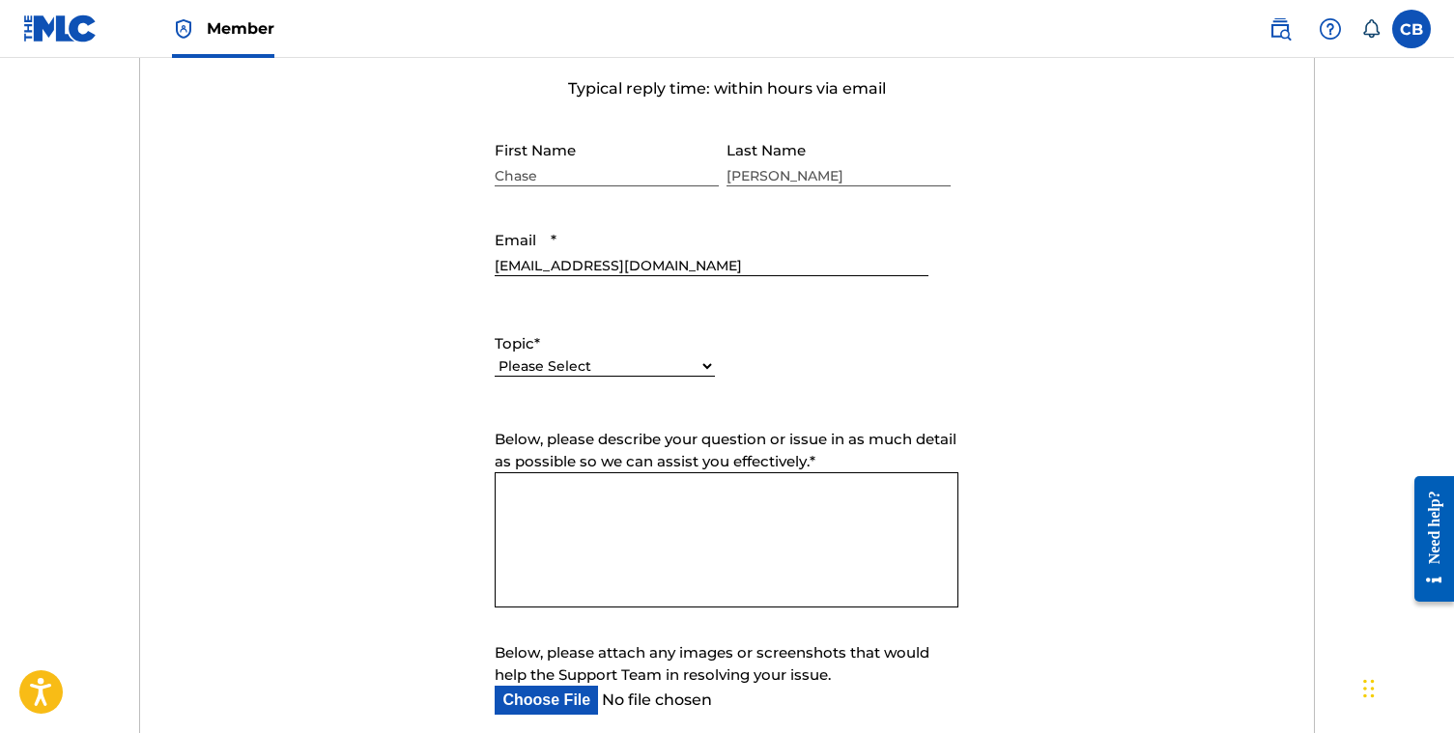
click at [592, 363] on select "Please Select I need help with my account I need help with managing my catalog …" at bounding box center [605, 366] width 220 height 20
select select "I need help with my account"
click at [495, 357] on select "Please Select I need help with my account I need help with managing my catalog …" at bounding box center [605, 366] width 220 height 20
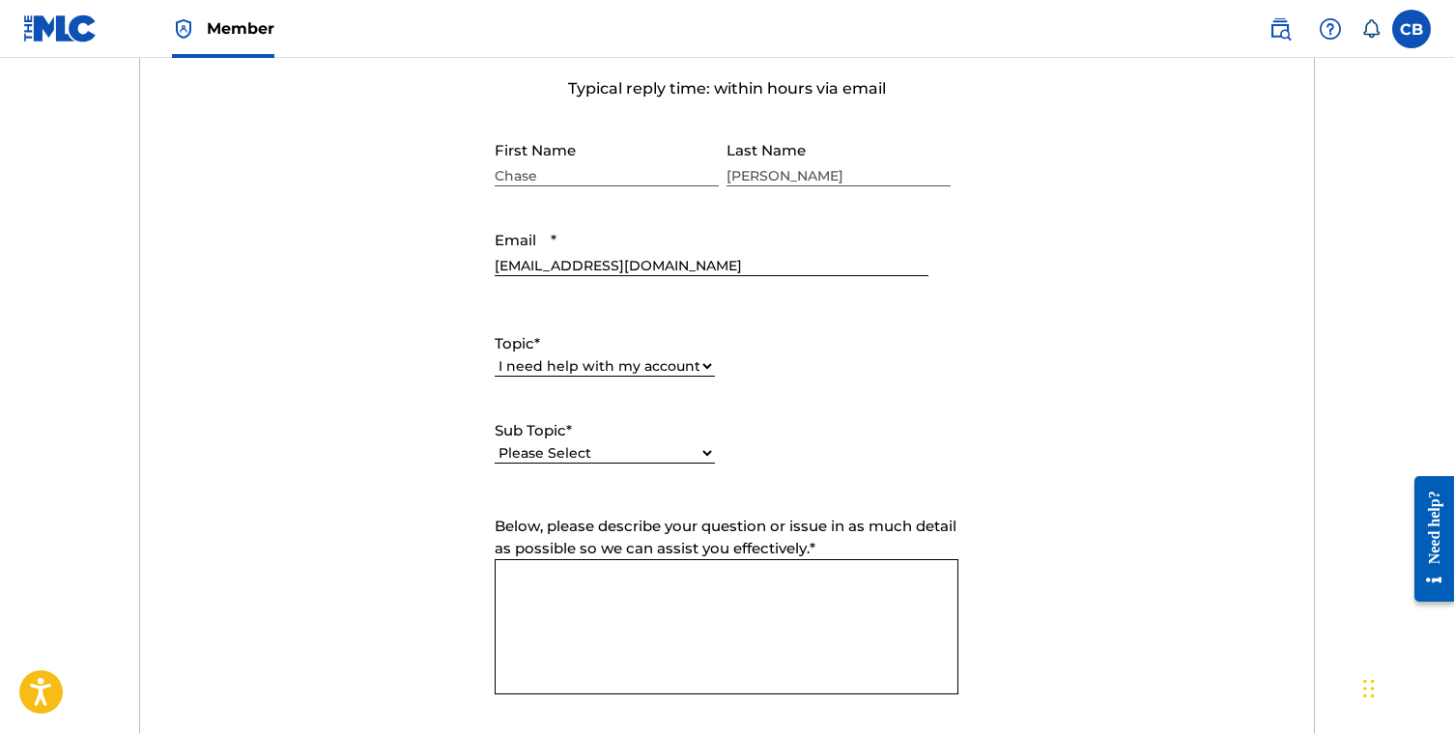
click at [595, 576] on textarea "Below, please describe your question or issue in as much detail as possible so …" at bounding box center [727, 626] width 464 height 135
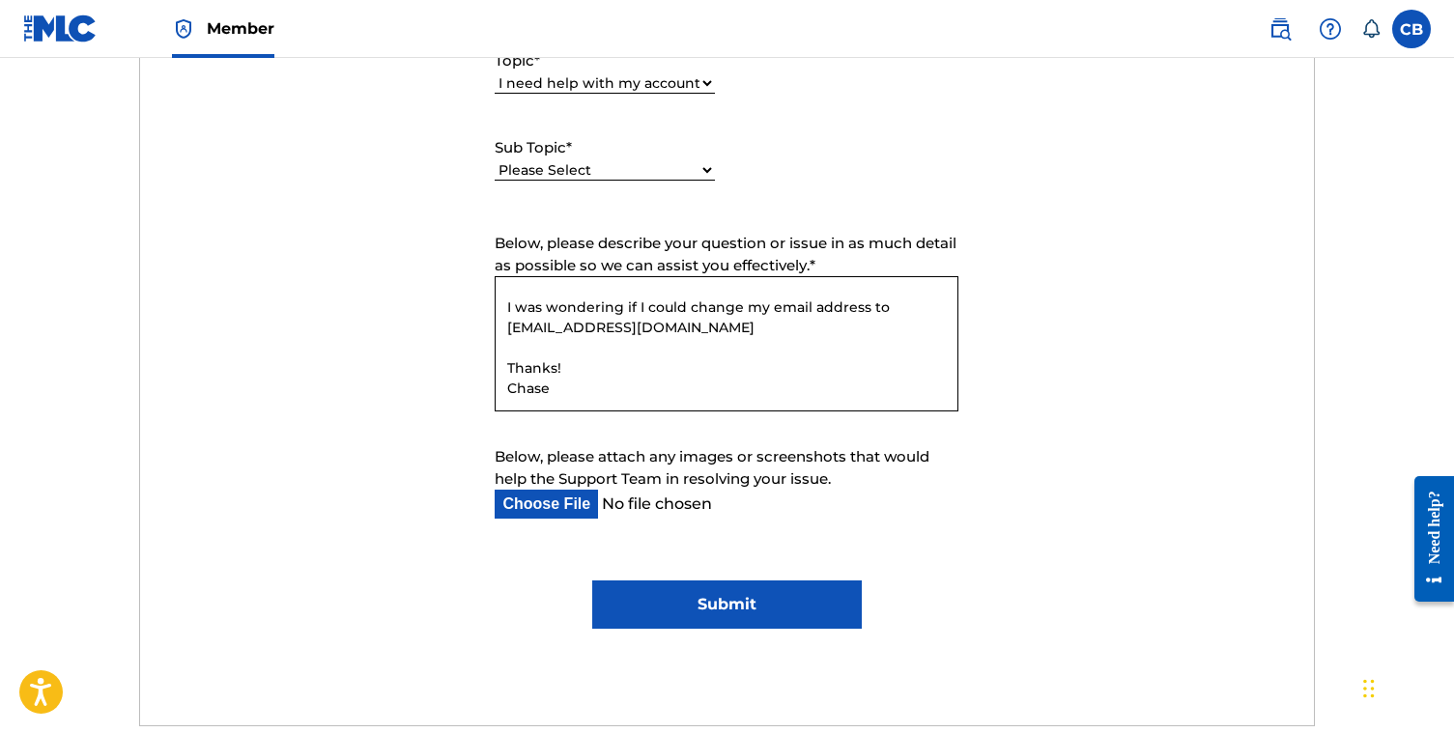
scroll to position [1056, 0]
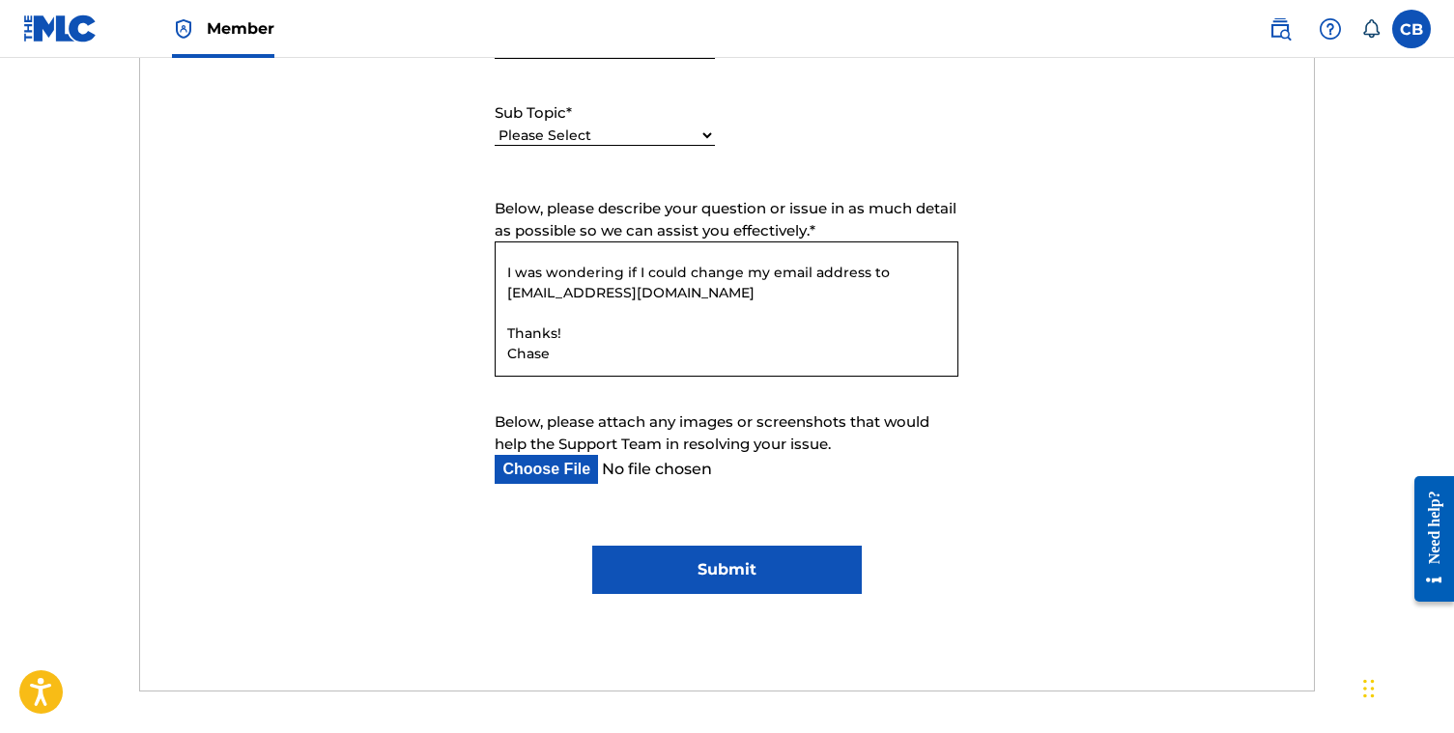
type textarea "Hey there! I was wondering if I could change my email address to c.bader1234@gm…"
click at [708, 576] on input "Submit" at bounding box center [727, 570] width 270 height 48
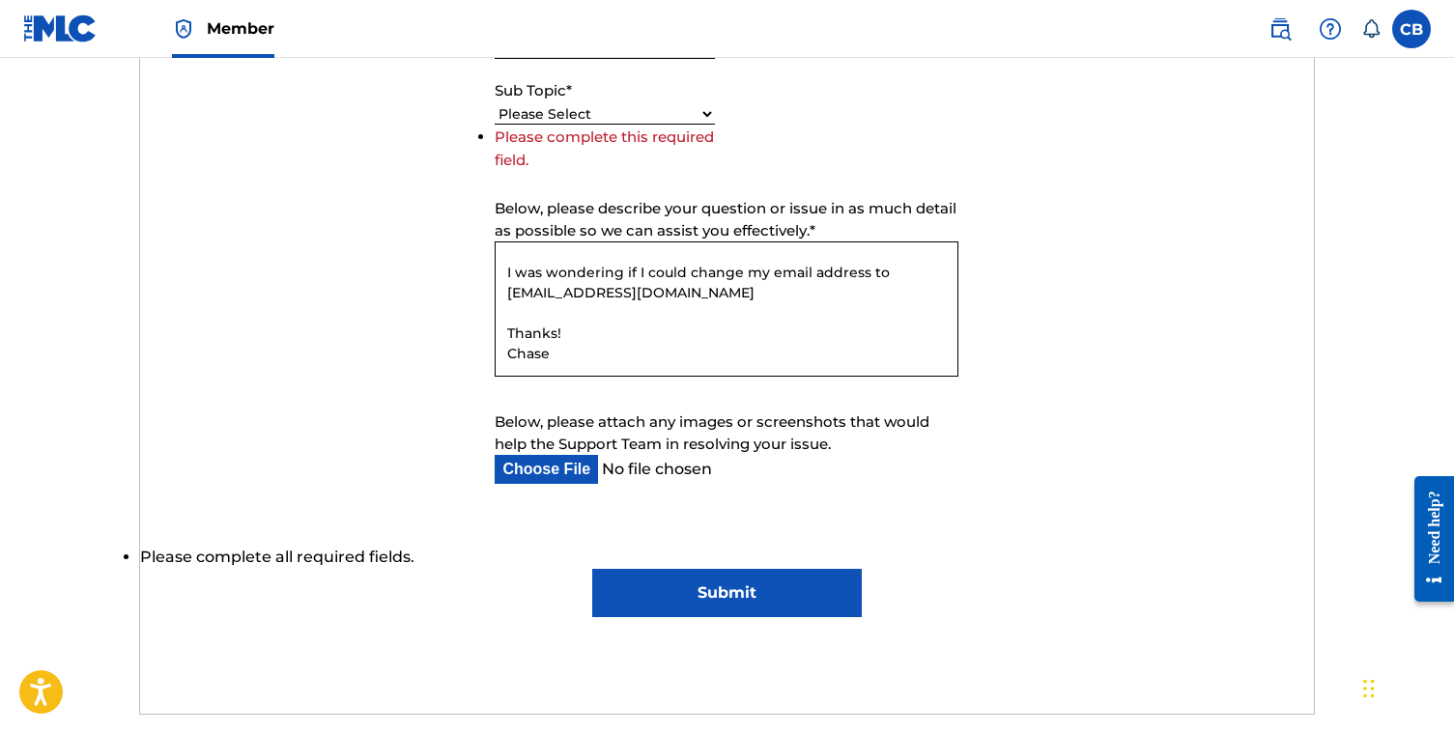
click at [555, 110] on select "Please Select I need help with my user account I can't log in to my user accoun…" at bounding box center [605, 114] width 220 height 20
select select "I need help with my user account"
click at [495, 125] on select "Please Select I need help with my user account I can't log in to my user accoun…" at bounding box center [605, 114] width 220 height 20
click at [765, 596] on input "Submit" at bounding box center [727, 593] width 270 height 48
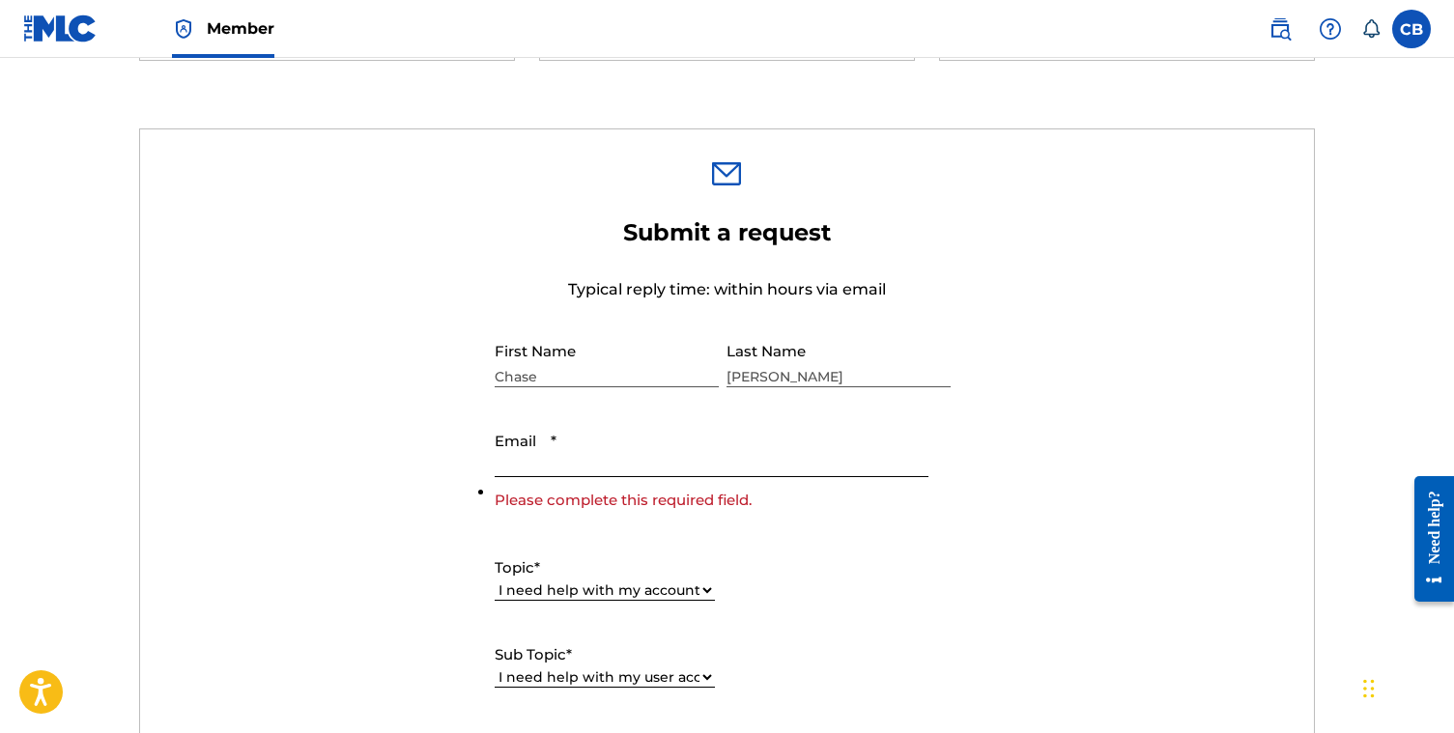
scroll to position [552, 0]
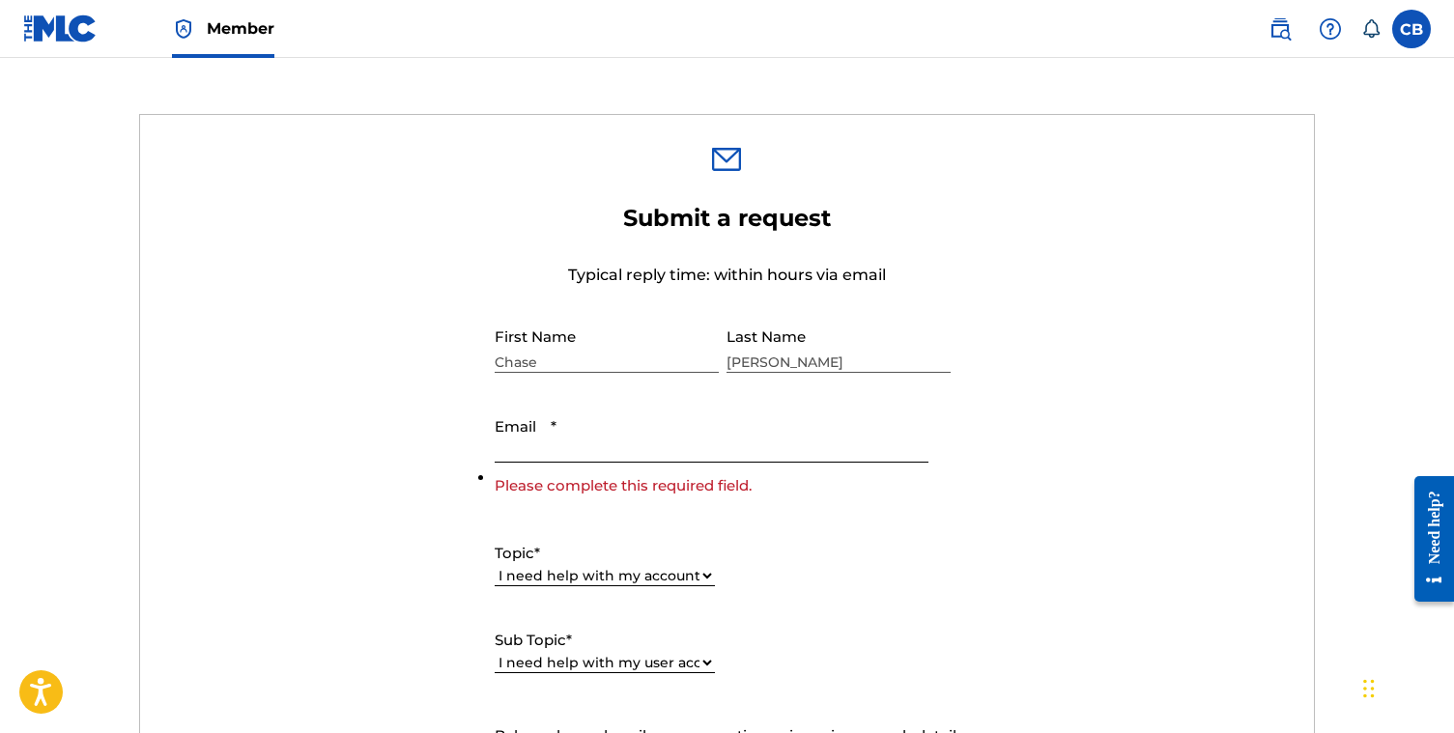
click at [602, 440] on input "Email *" at bounding box center [711, 435] width 433 height 55
click at [545, 455] on input "Email *" at bounding box center [711, 435] width 433 height 55
click at [554, 444] on input "Email *" at bounding box center [711, 435] width 433 height 55
click at [427, 435] on form "Submit a request Typical reply time: within hours via email First Name Chase La…" at bounding box center [727, 674] width 1174 height 941
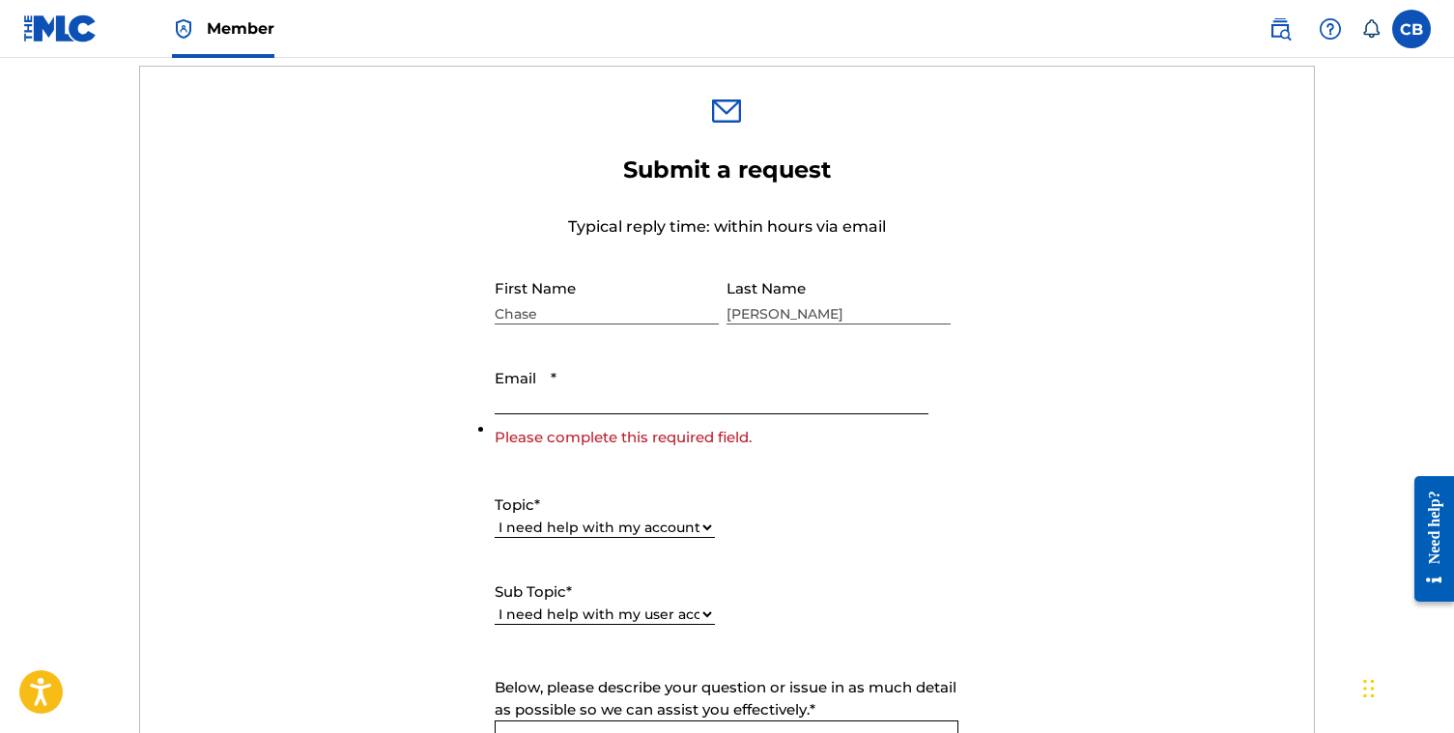
scroll to position [608, 0]
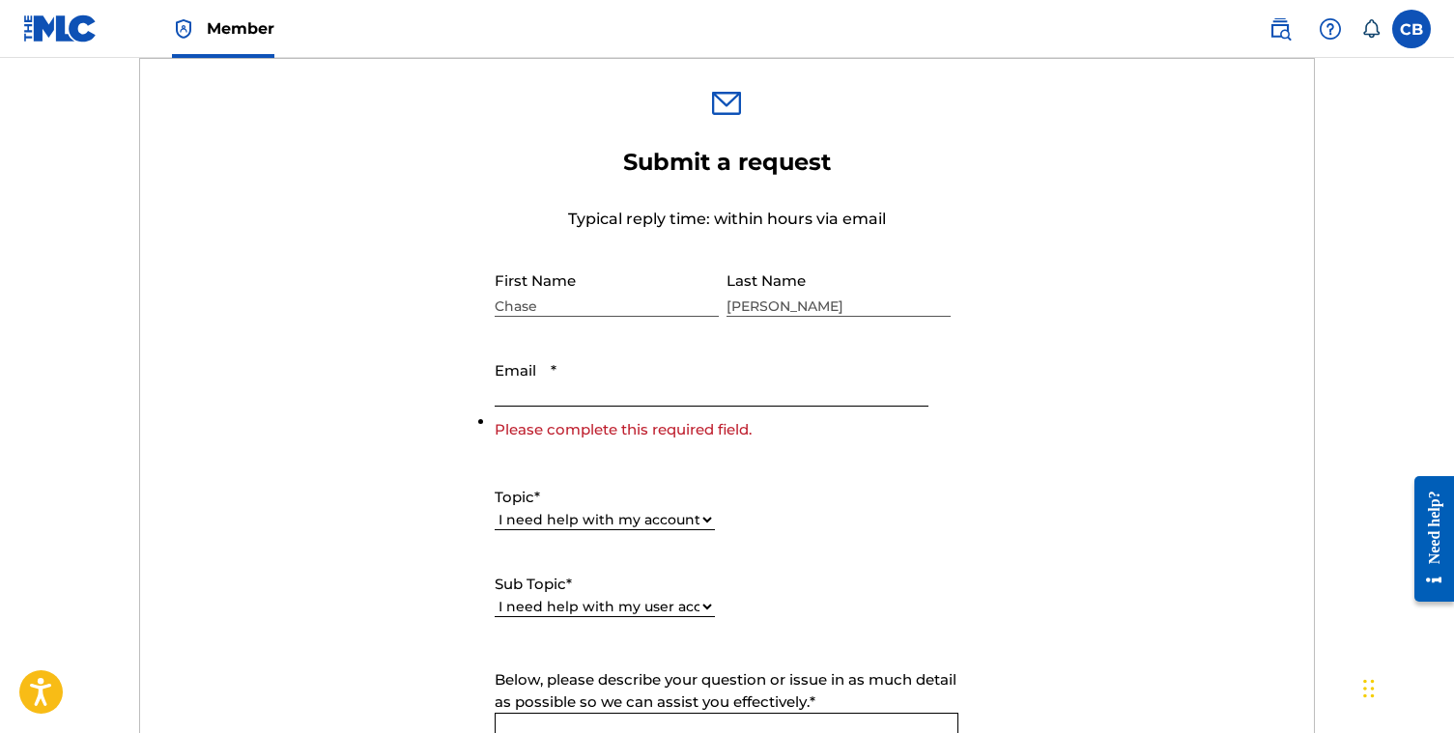
click at [537, 391] on input "Email *" at bounding box center [711, 379] width 433 height 55
type input "[EMAIL_ADDRESS][DOMAIN_NAME]"
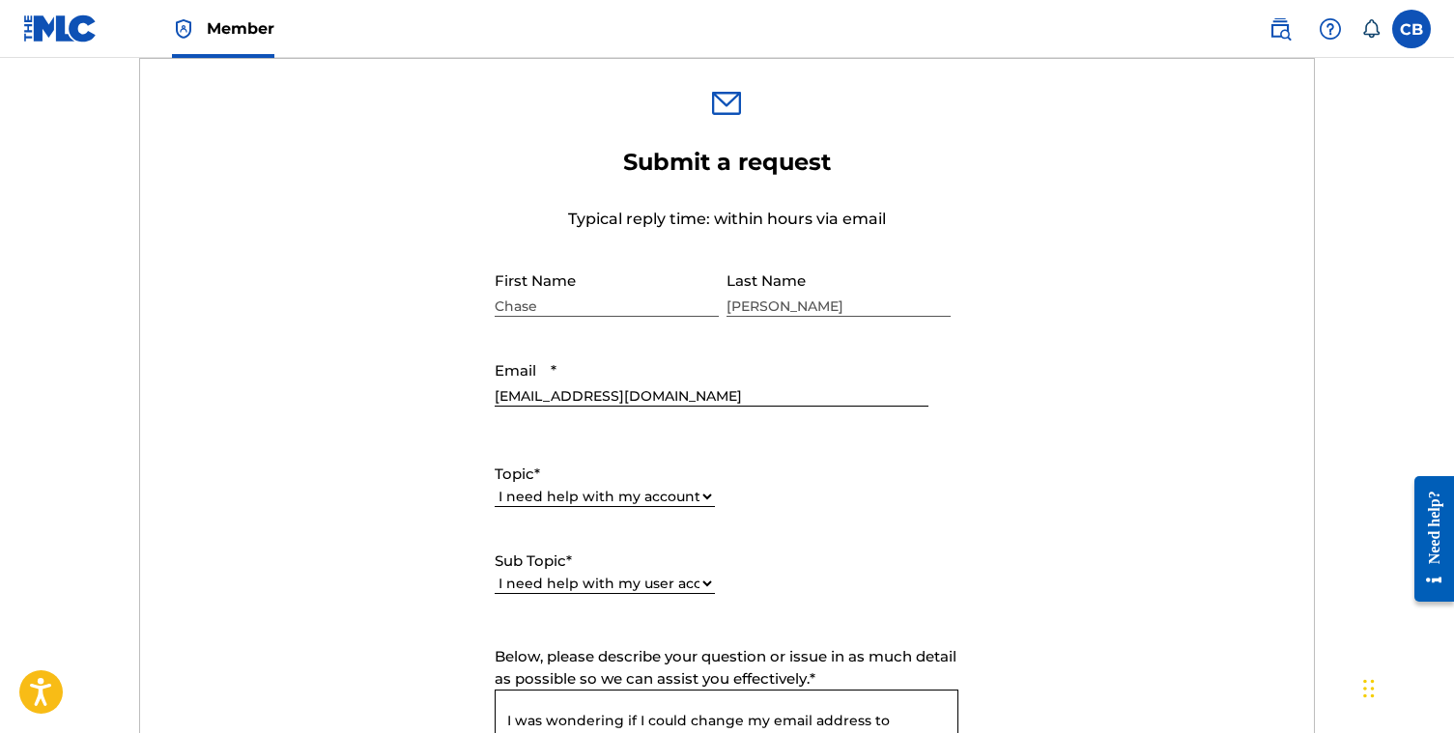
scroll to position [936, 0]
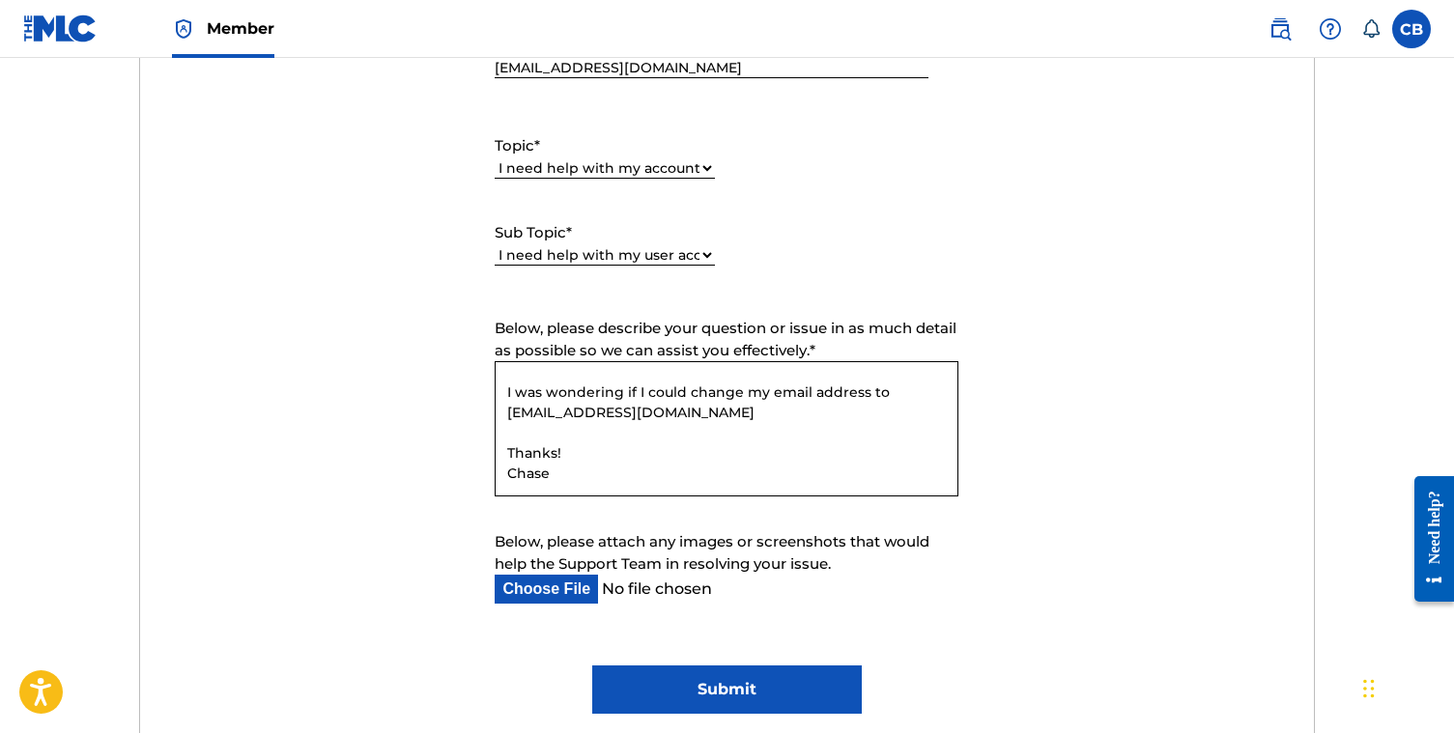
click at [745, 699] on input "Submit" at bounding box center [727, 690] width 270 height 48
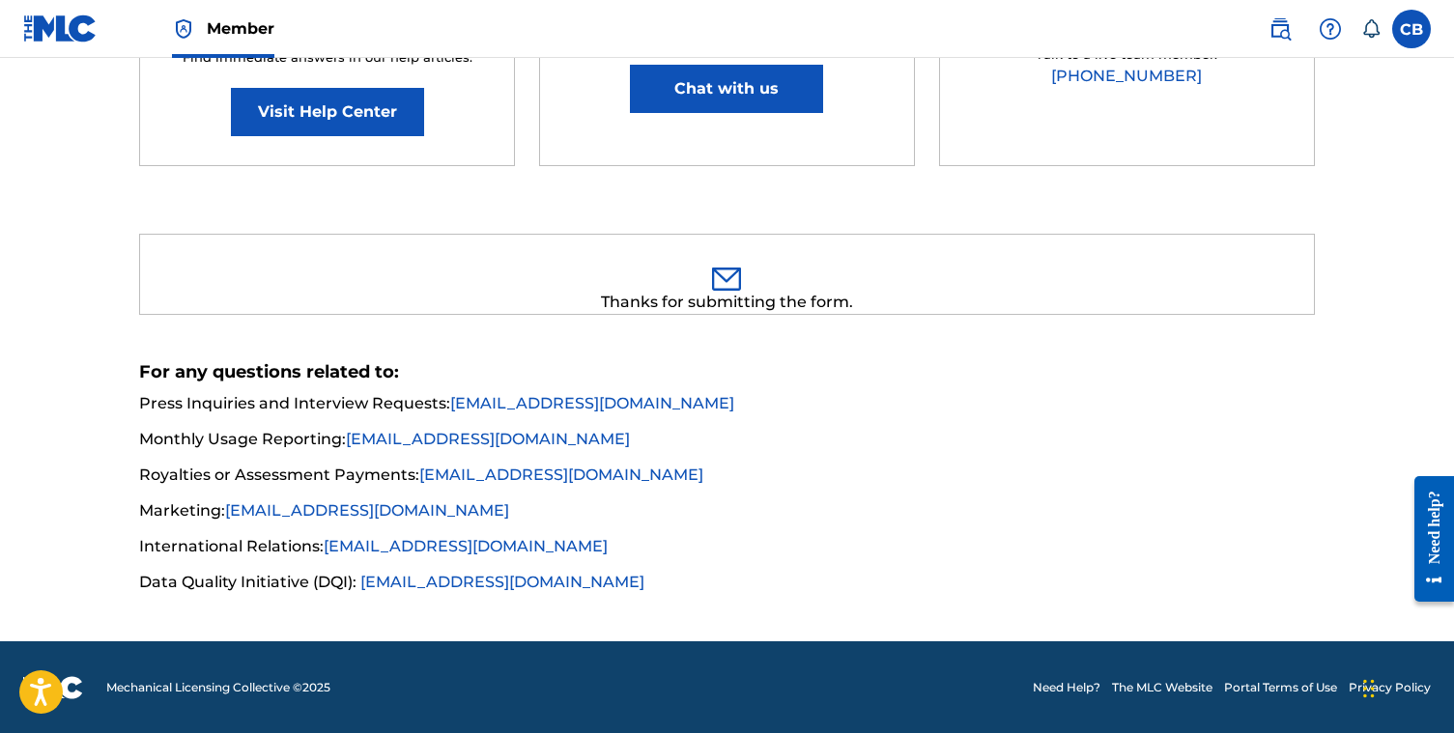
scroll to position [0, 0]
